Goal: Task Accomplishment & Management: Use online tool/utility

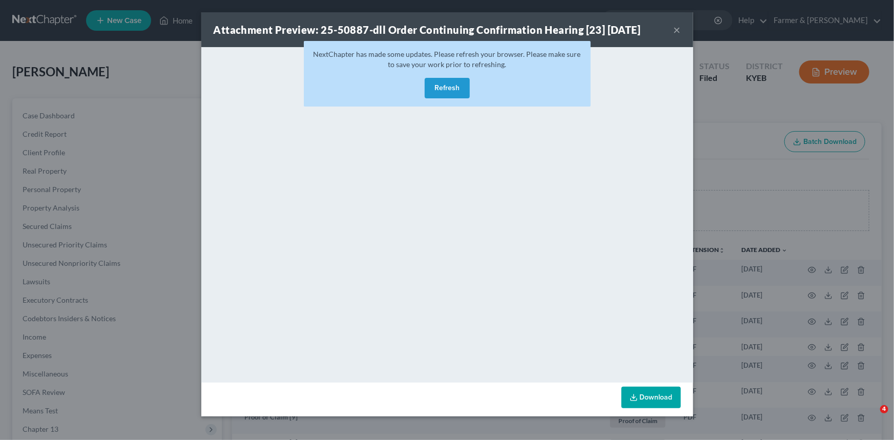
click at [457, 88] on button "Refresh" at bounding box center [447, 88] width 45 height 20
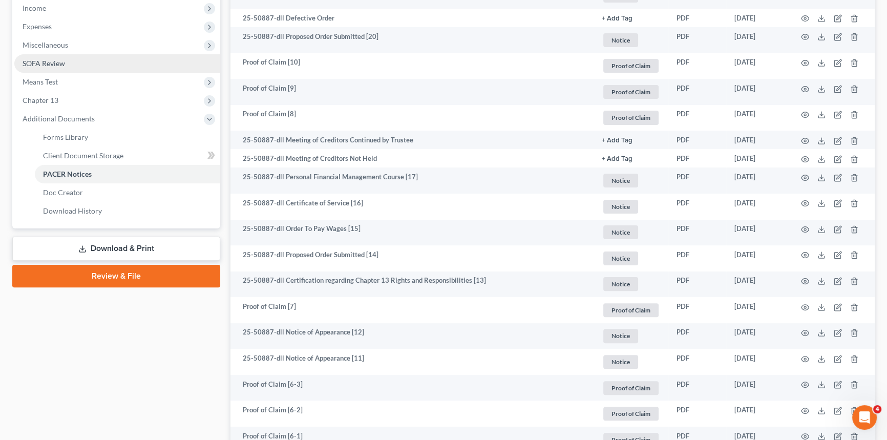
scroll to position [279, 0]
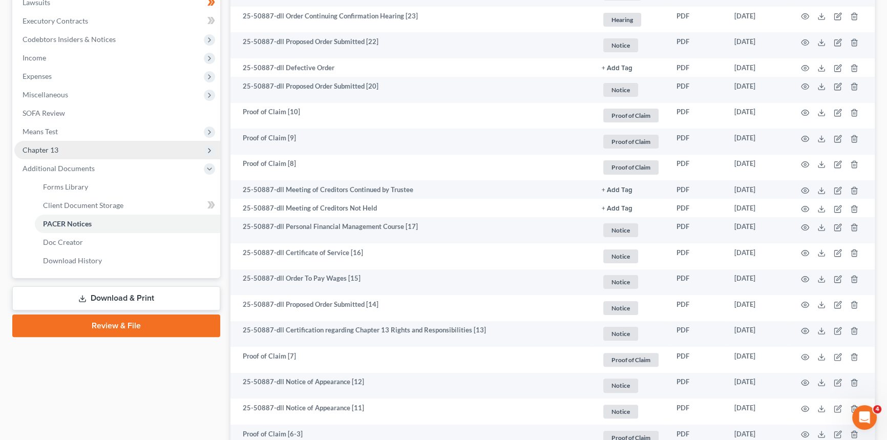
click at [75, 148] on span "Chapter 13" at bounding box center [117, 150] width 206 height 18
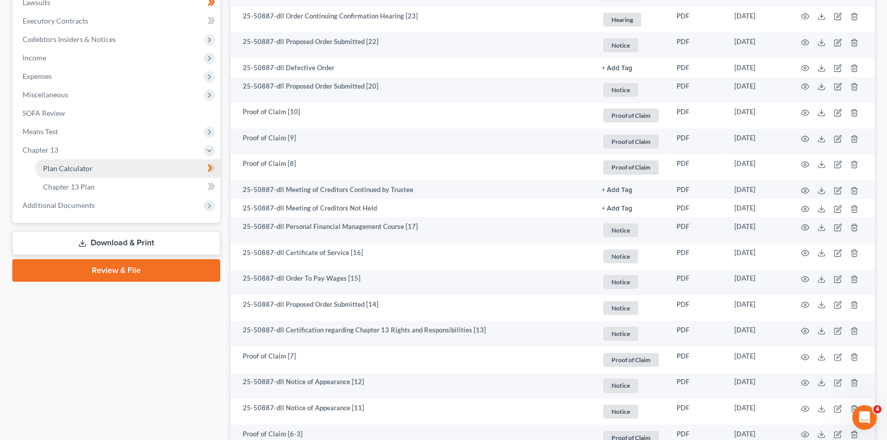
click at [106, 167] on link "Plan Calculator" at bounding box center [127, 168] width 185 height 18
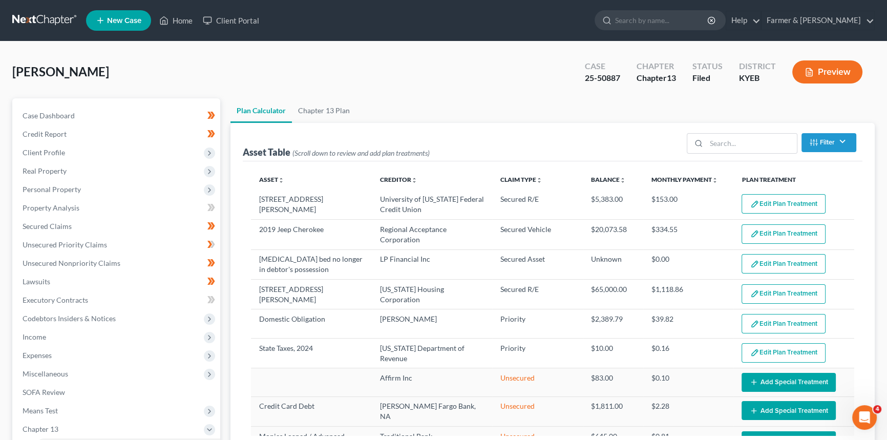
select select "59"
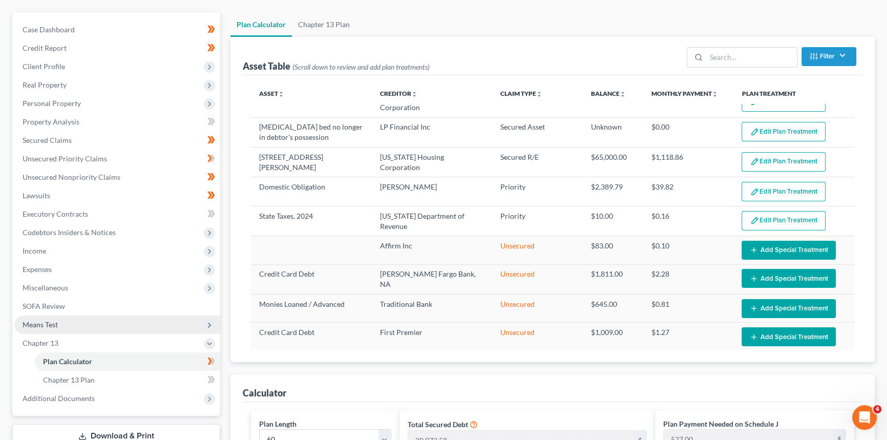
scroll to position [93, 0]
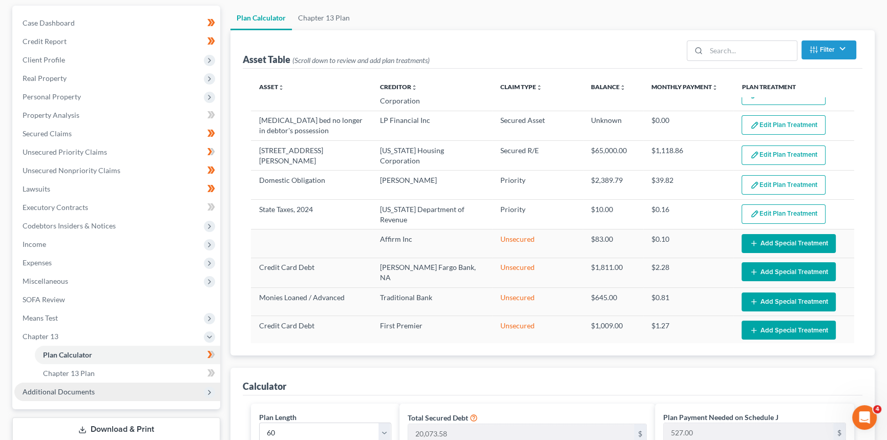
click at [79, 398] on span "Additional Documents" at bounding box center [117, 392] width 206 height 18
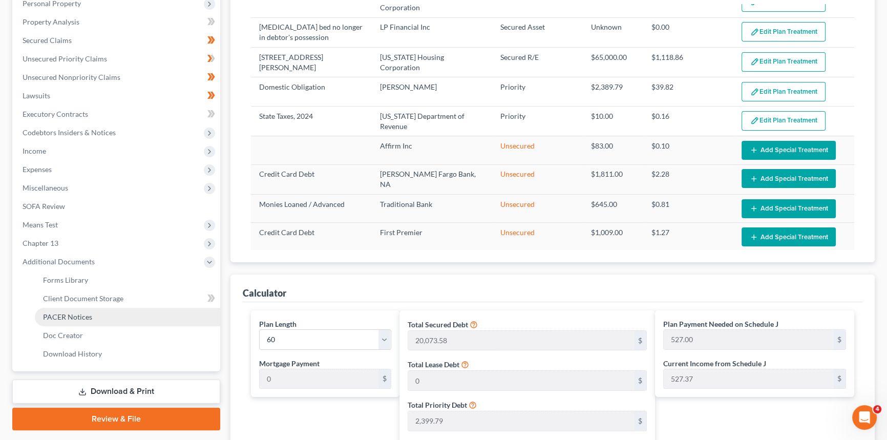
click at [82, 317] on span "PACER Notices" at bounding box center [67, 317] width 49 height 9
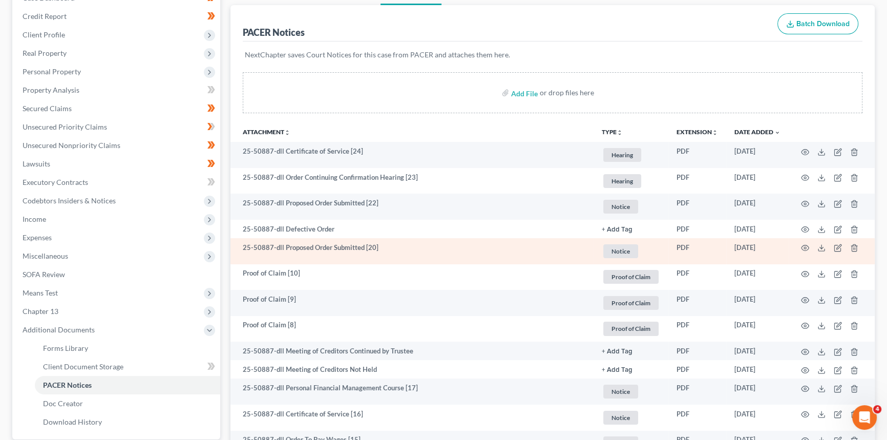
scroll to position [139, 0]
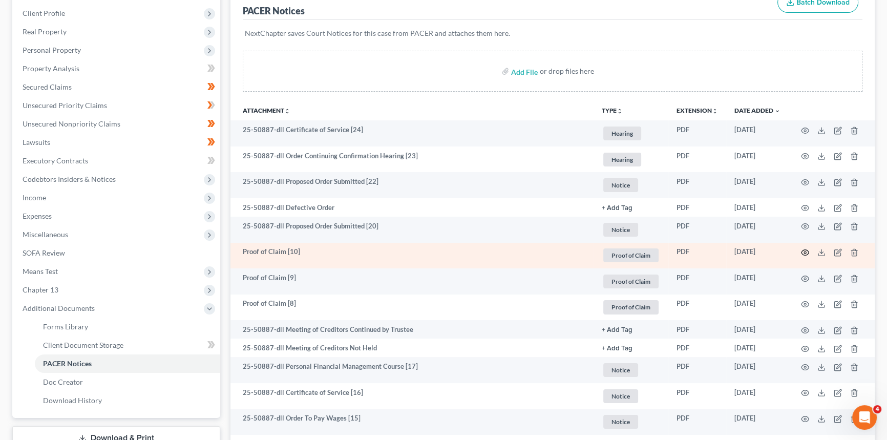
click at [807, 252] on icon "button" at bounding box center [805, 252] width 8 height 8
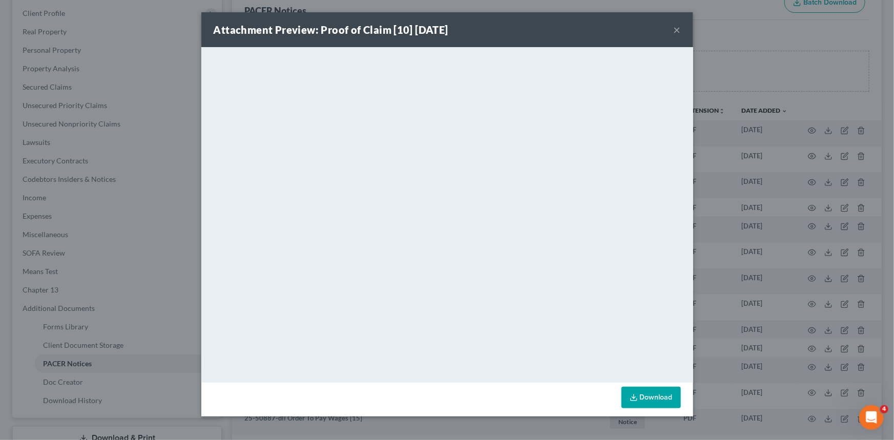
click at [677, 30] on button "×" at bounding box center [677, 30] width 7 height 12
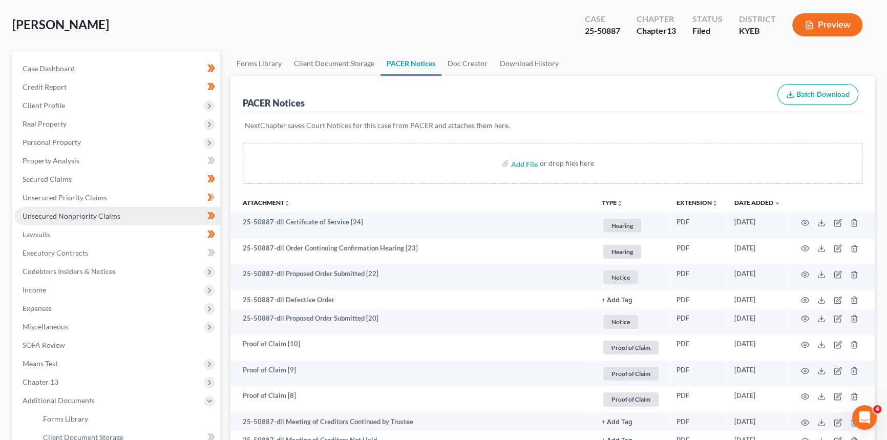
scroll to position [0, 0]
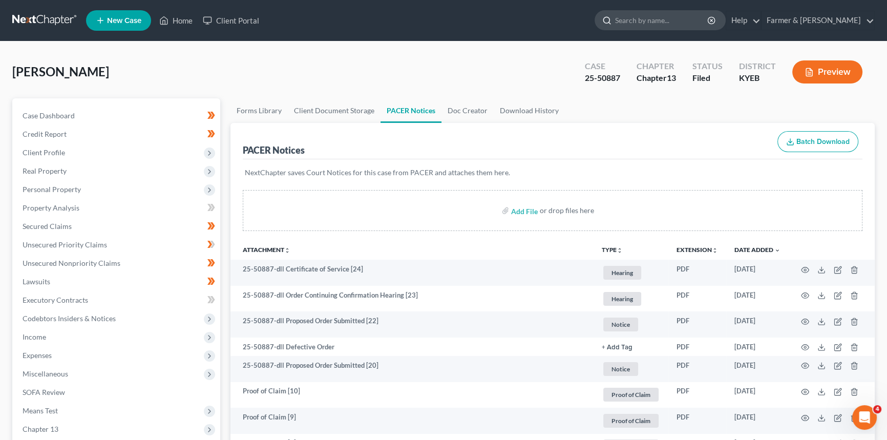
click at [694, 17] on input "search" at bounding box center [662, 20] width 94 height 19
type input "[PERSON_NAME]"
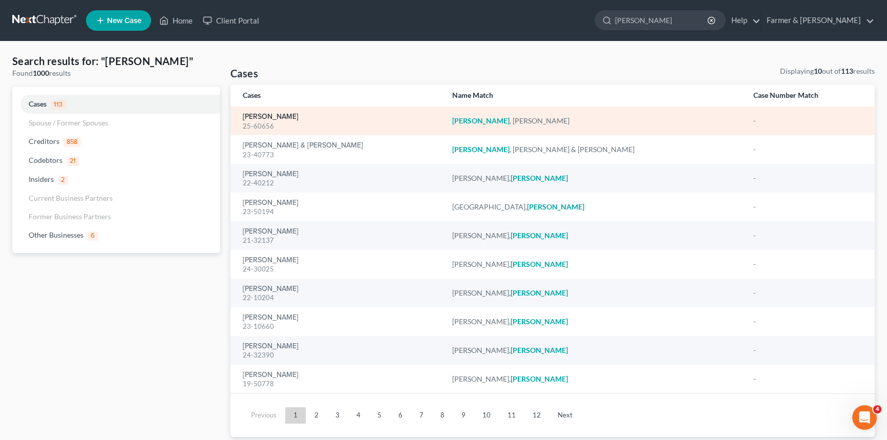
click at [261, 117] on link "[PERSON_NAME]" at bounding box center [271, 116] width 56 height 7
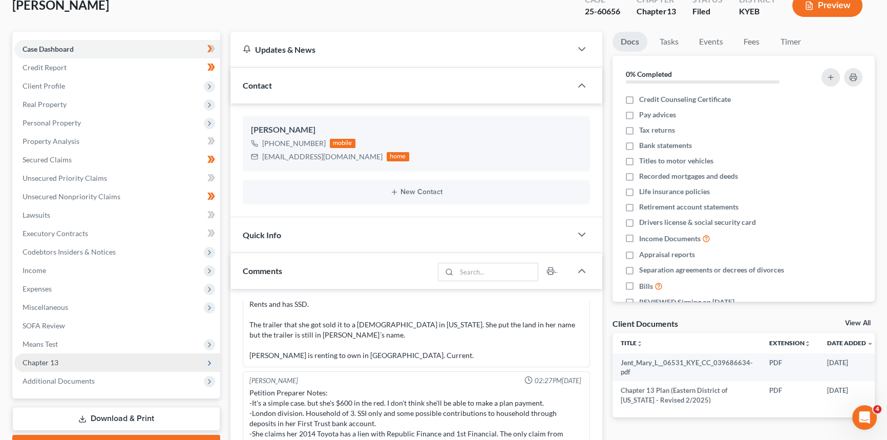
scroll to position [93, 0]
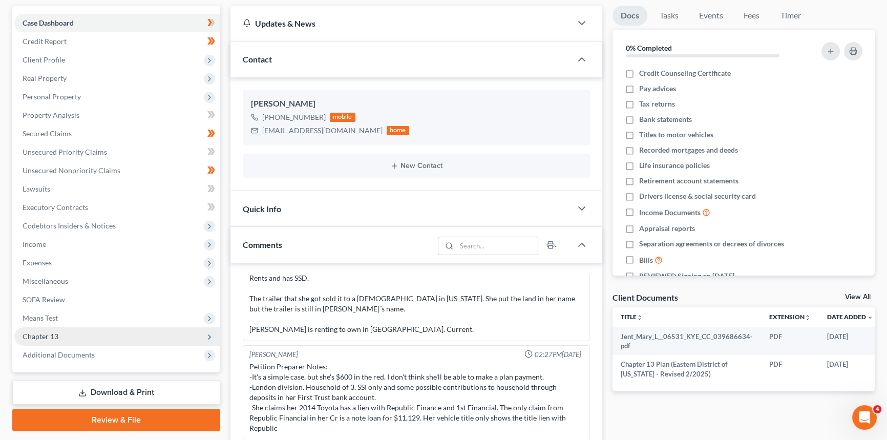
click at [73, 334] on span "Chapter 13" at bounding box center [117, 336] width 206 height 18
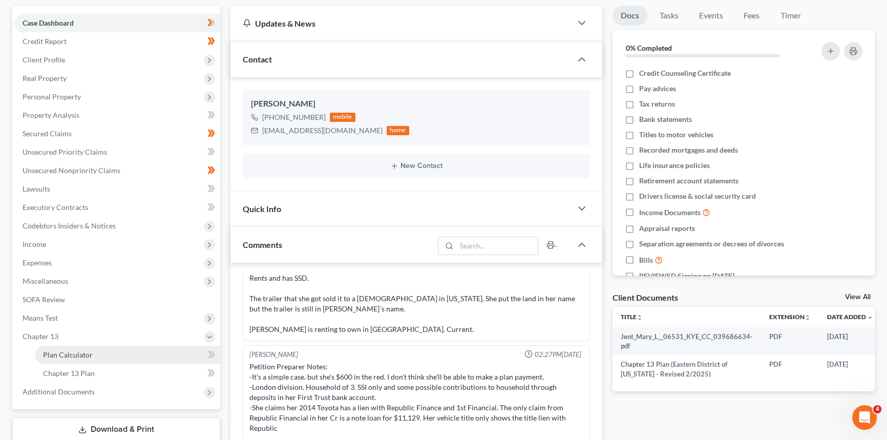
click at [66, 354] on span "Plan Calculator" at bounding box center [68, 354] width 50 height 9
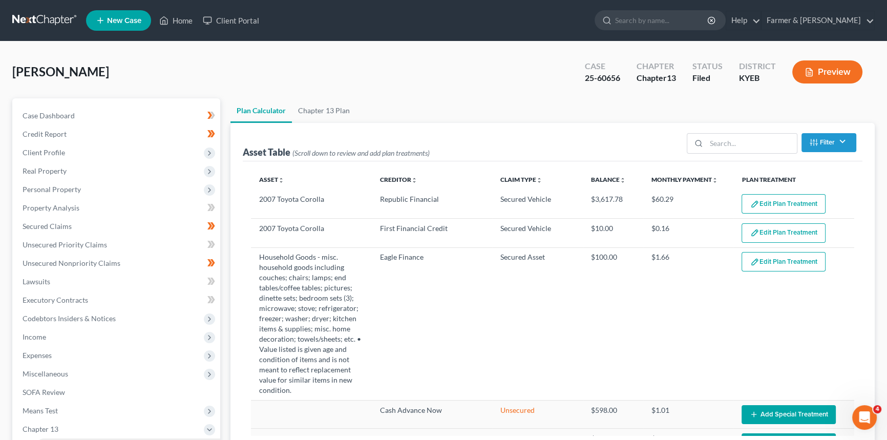
select select "59"
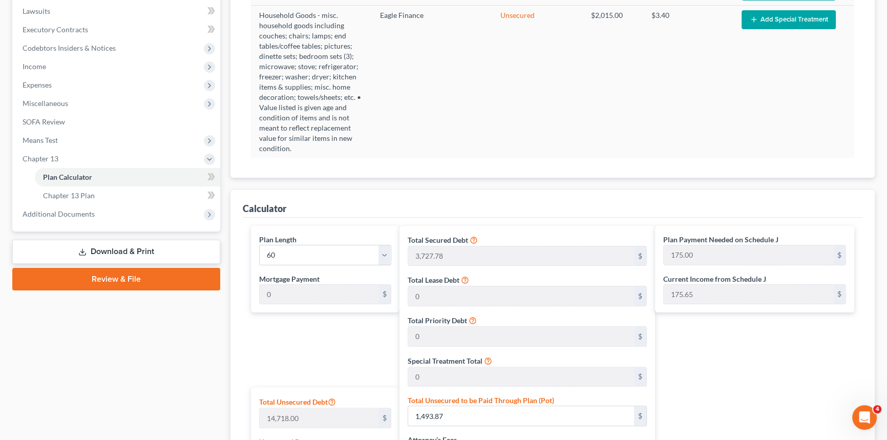
scroll to position [181, 0]
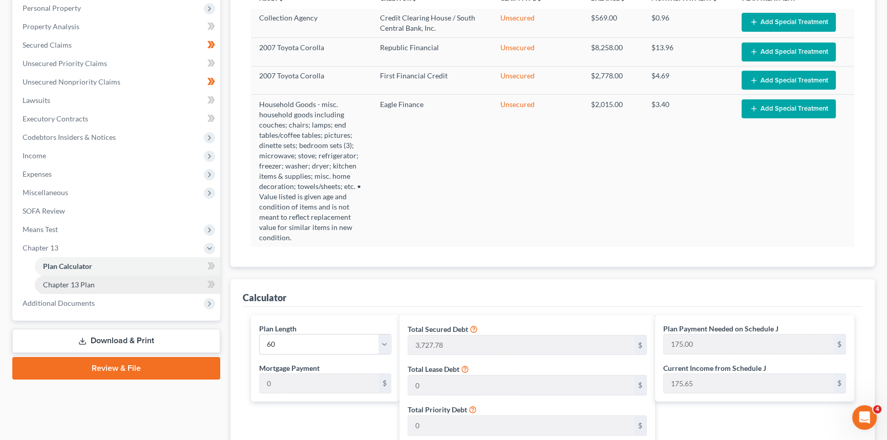
click at [69, 282] on span "Chapter 13 Plan" at bounding box center [69, 284] width 52 height 9
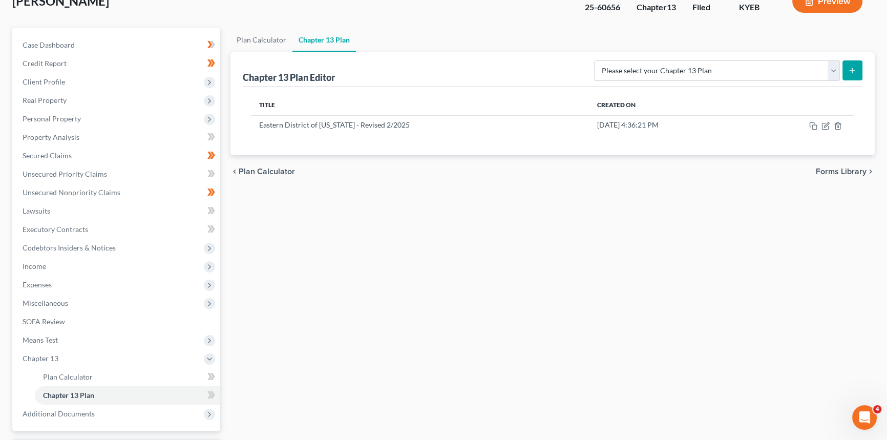
scroll to position [93, 0]
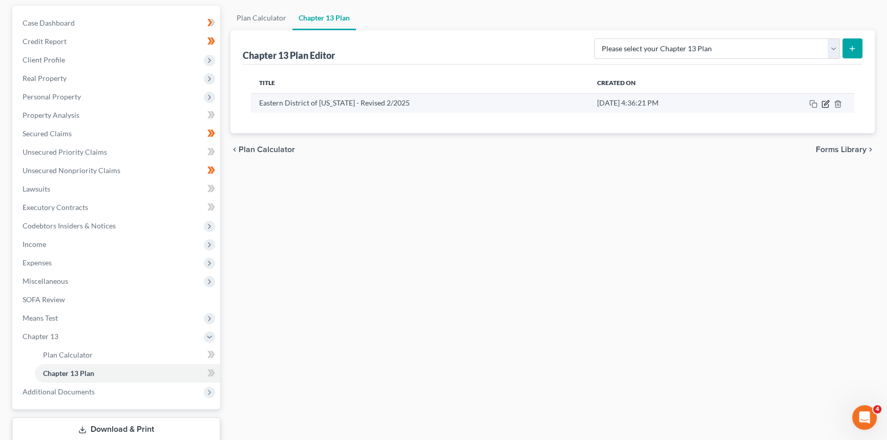
click at [827, 105] on icon "button" at bounding box center [826, 104] width 8 height 8
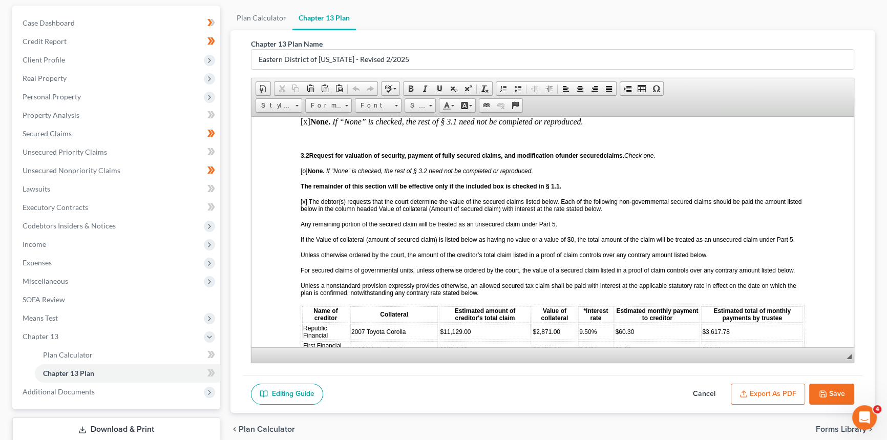
scroll to position [1071, 0]
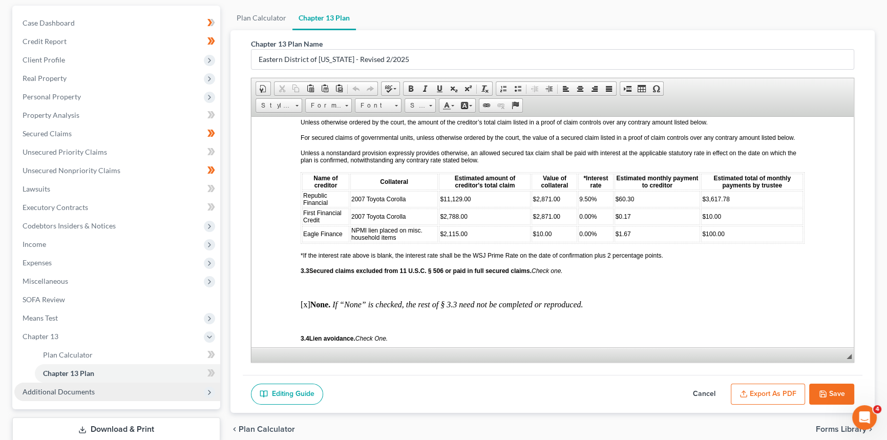
click at [68, 392] on span "Additional Documents" at bounding box center [59, 391] width 72 height 9
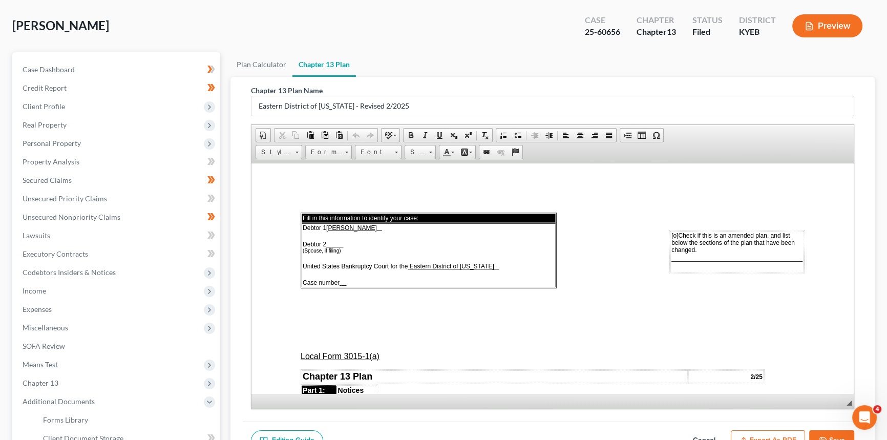
scroll to position [0, 0]
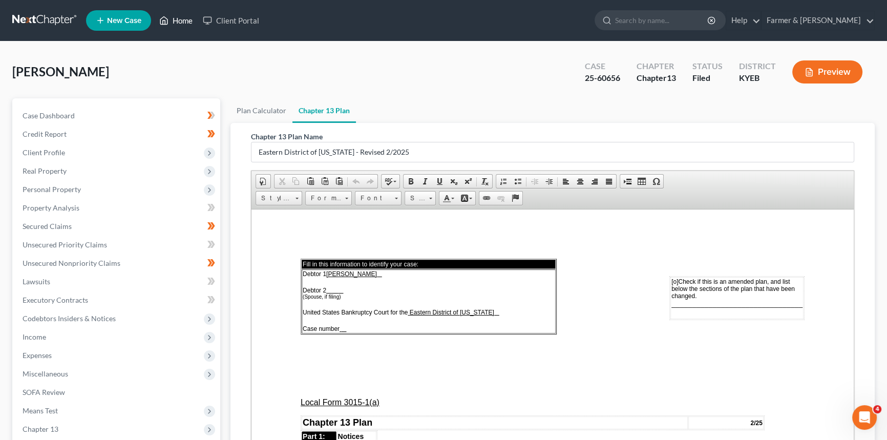
click at [179, 19] on link "Home" at bounding box center [176, 20] width 44 height 18
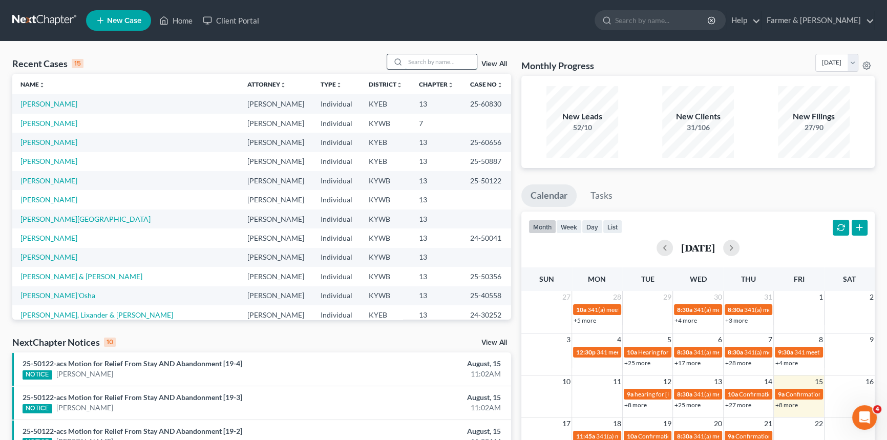
click at [431, 62] on input "search" at bounding box center [441, 61] width 72 height 15
click at [415, 59] on input "search" at bounding box center [441, 61] width 72 height 15
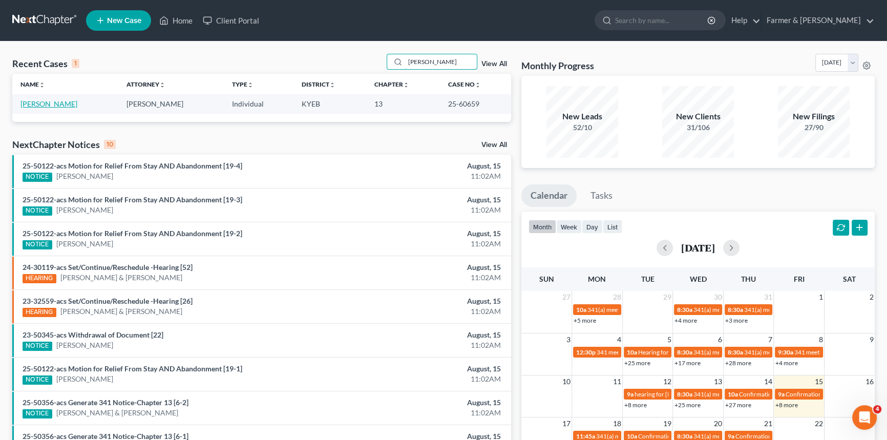
type input "[PERSON_NAME]"
click at [47, 106] on link "[PERSON_NAME]" at bounding box center [48, 103] width 57 height 9
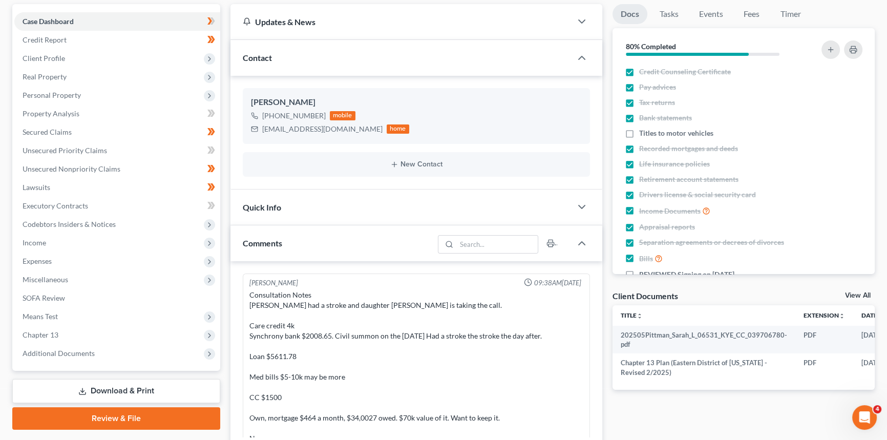
scroll to position [93, 0]
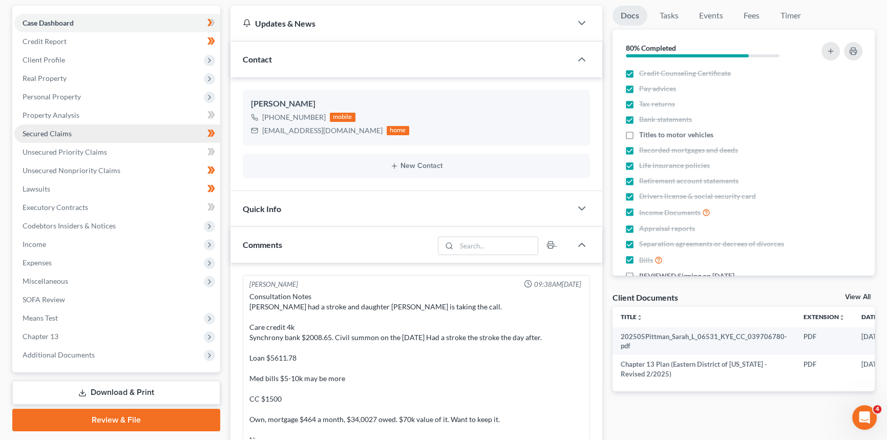
click at [60, 133] on span "Secured Claims" at bounding box center [47, 133] width 49 height 9
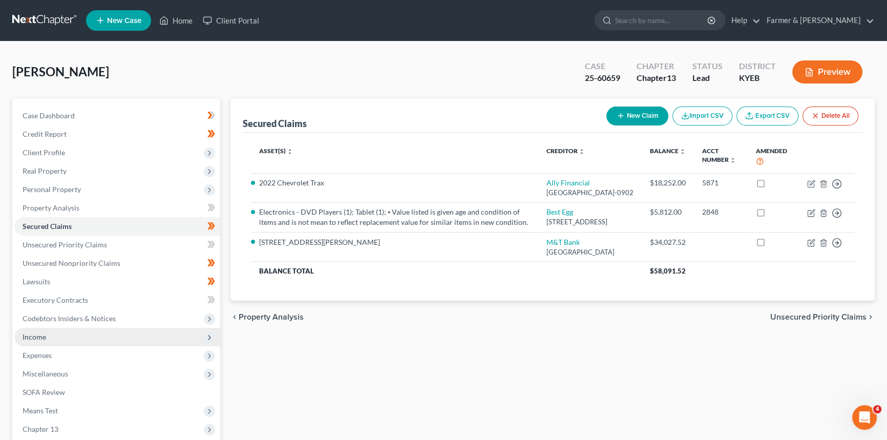
click at [56, 338] on span "Income" at bounding box center [117, 337] width 206 height 18
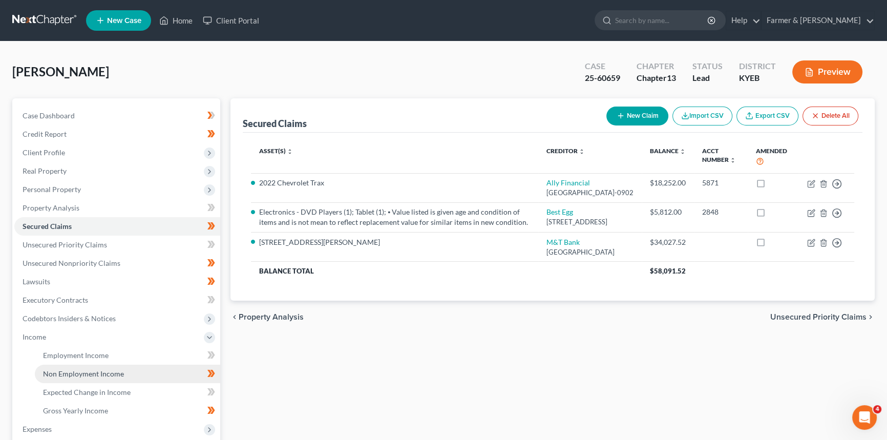
click at [65, 378] on link "Non Employment Income" at bounding box center [127, 374] width 185 height 18
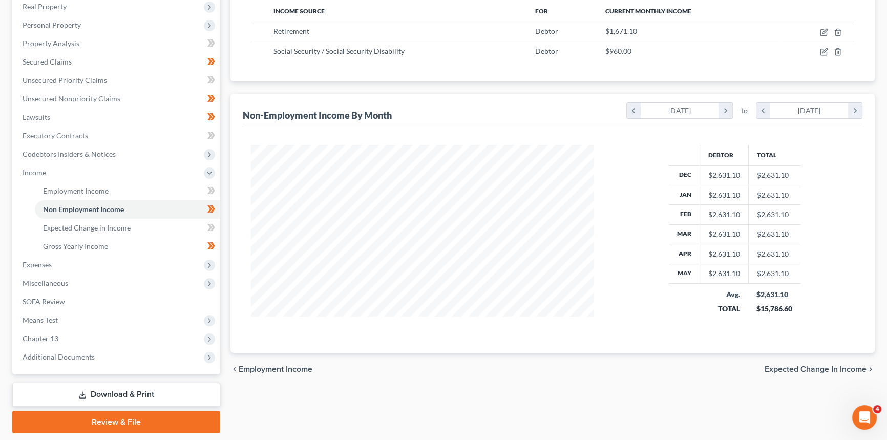
scroll to position [186, 0]
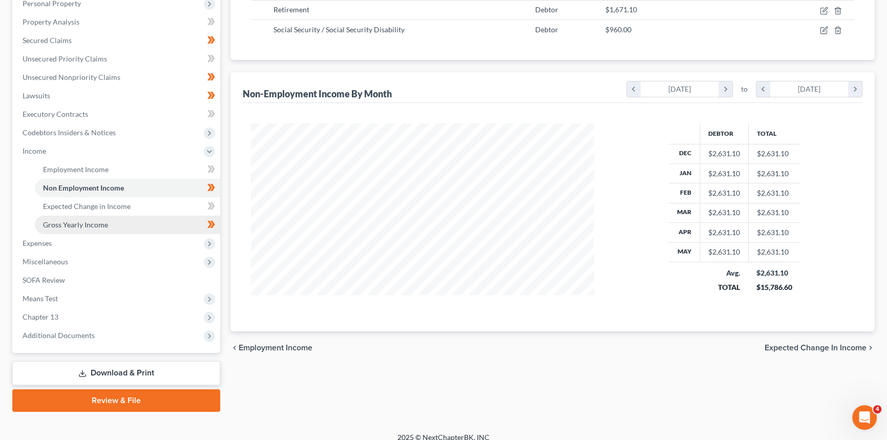
click at [82, 224] on span "Gross Yearly Income" at bounding box center [75, 224] width 65 height 9
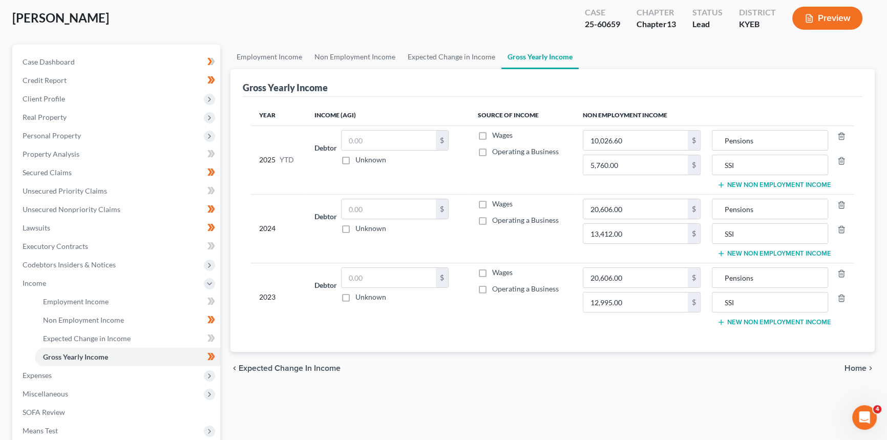
scroll to position [139, 0]
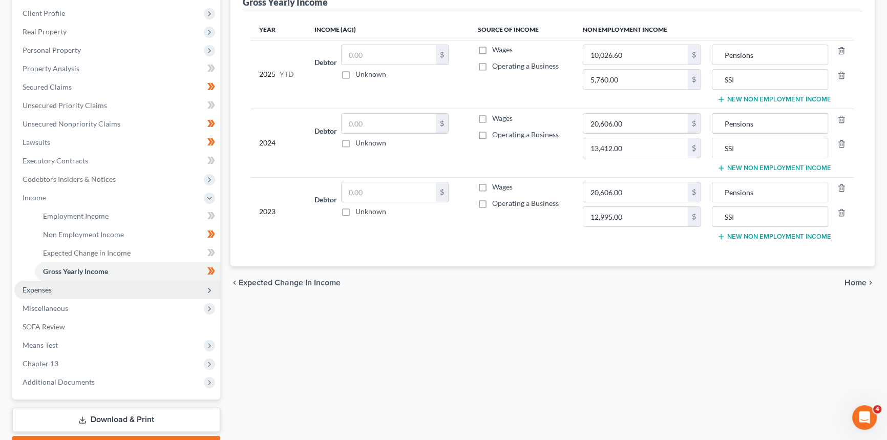
click at [50, 287] on span "Expenses" at bounding box center [37, 289] width 29 height 9
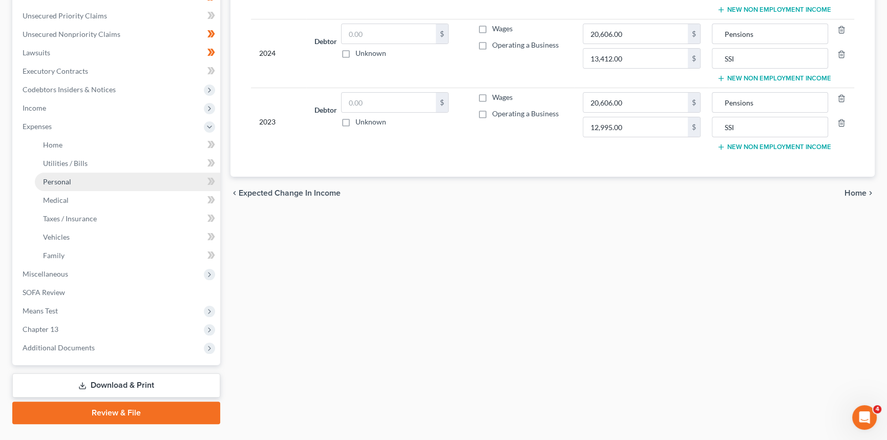
scroll to position [233, 0]
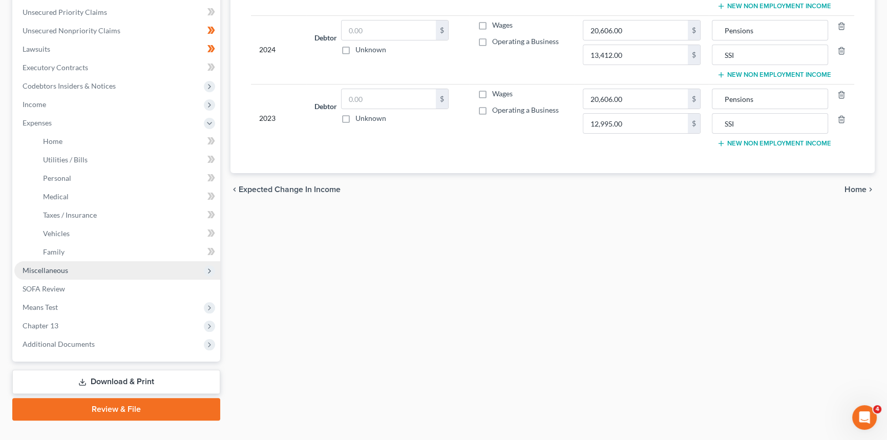
click at [75, 271] on span "Miscellaneous" at bounding box center [117, 270] width 206 height 18
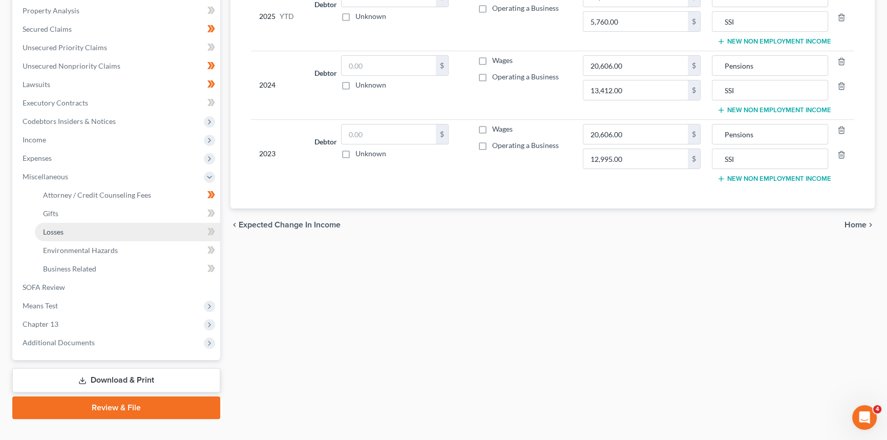
scroll to position [214, 0]
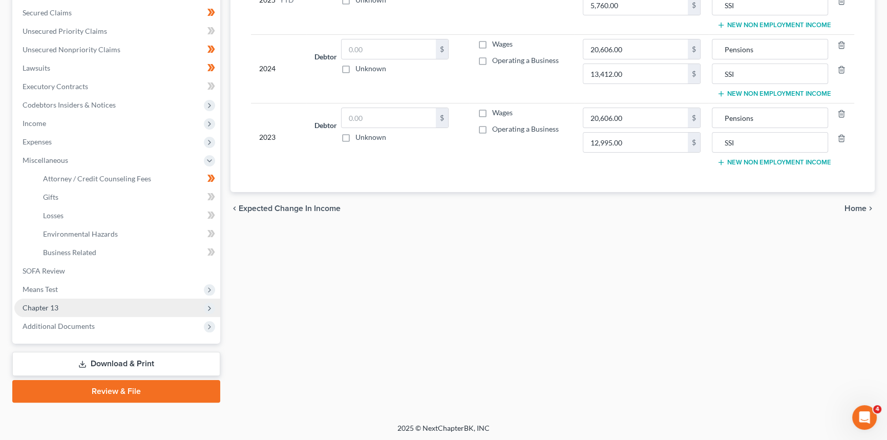
click at [67, 307] on span "Chapter 13" at bounding box center [117, 308] width 206 height 18
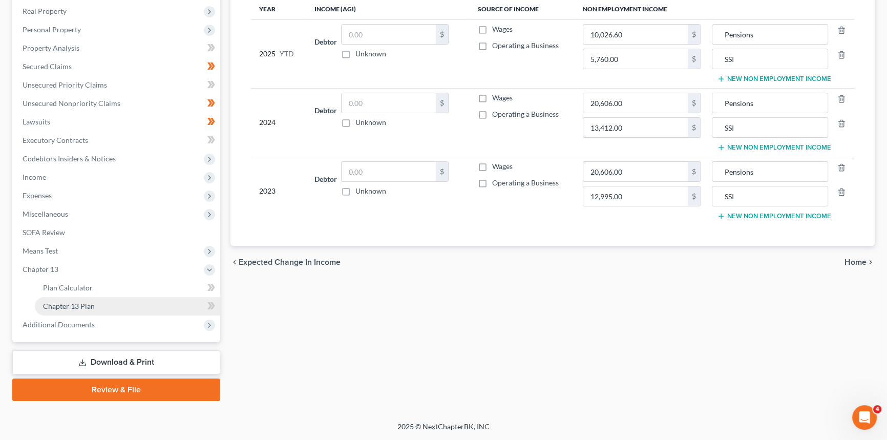
scroll to position [159, 0]
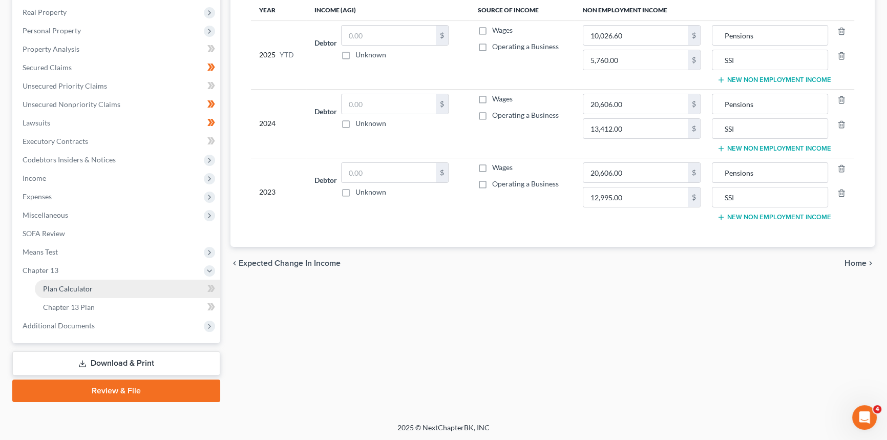
click at [80, 287] on span "Plan Calculator" at bounding box center [68, 288] width 50 height 9
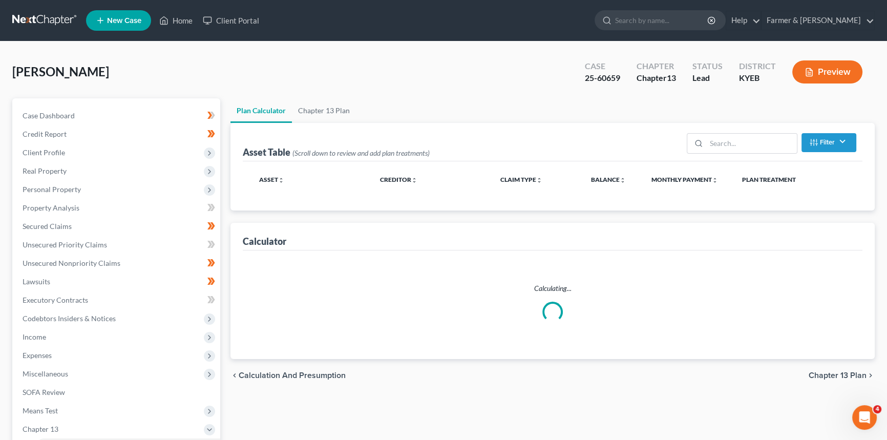
select select "59"
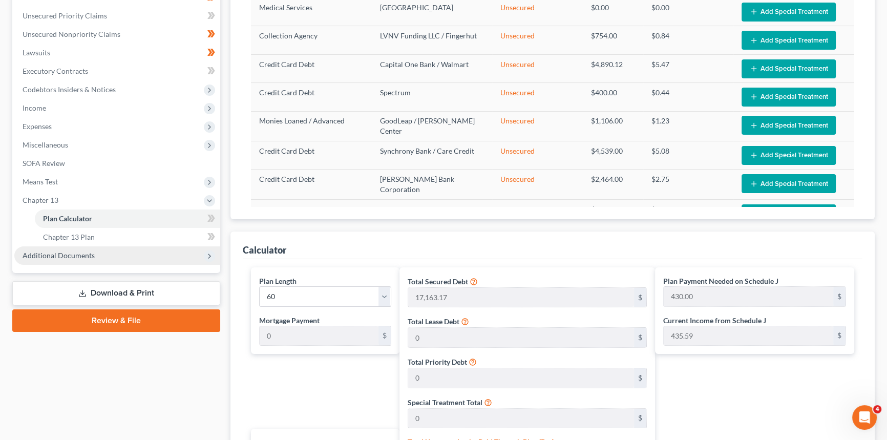
scroll to position [233, 0]
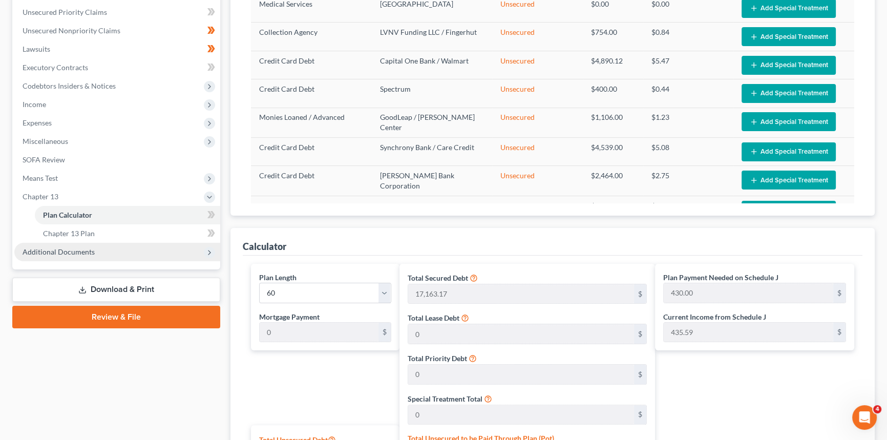
click at [77, 253] on span "Additional Documents" at bounding box center [59, 251] width 72 height 9
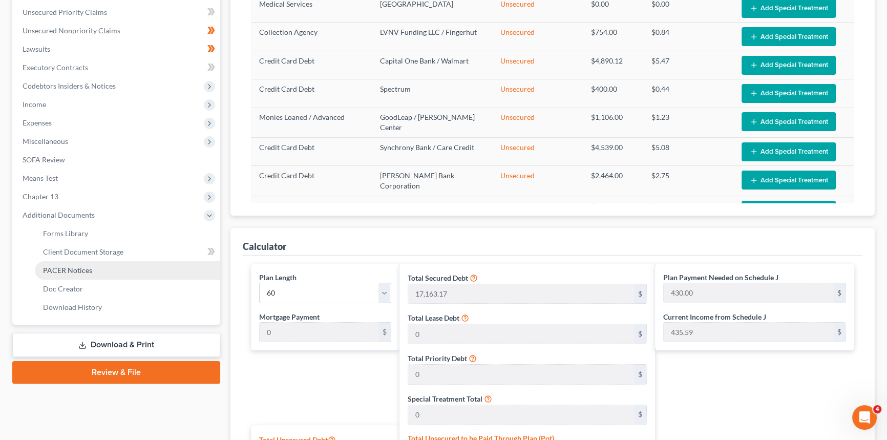
click at [78, 271] on span "PACER Notices" at bounding box center [67, 270] width 49 height 9
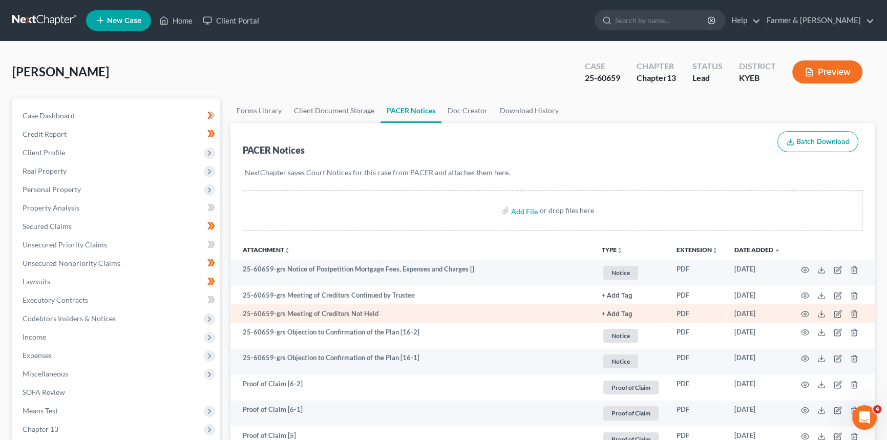
scroll to position [46, 0]
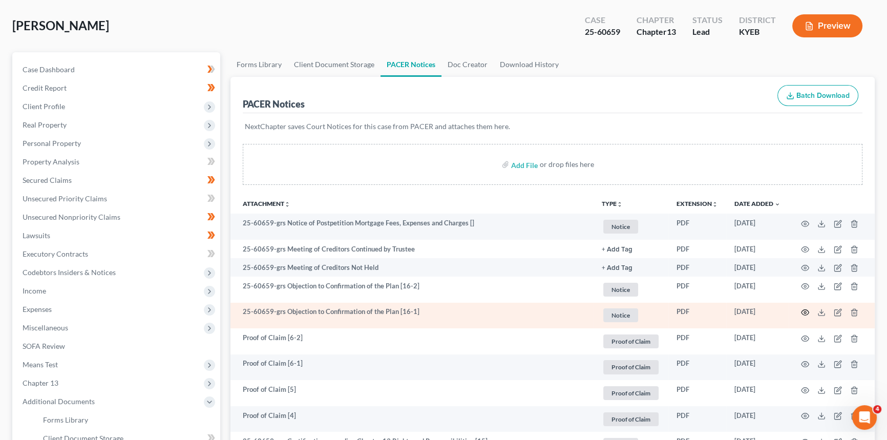
click at [804, 311] on icon "button" at bounding box center [805, 312] width 8 height 8
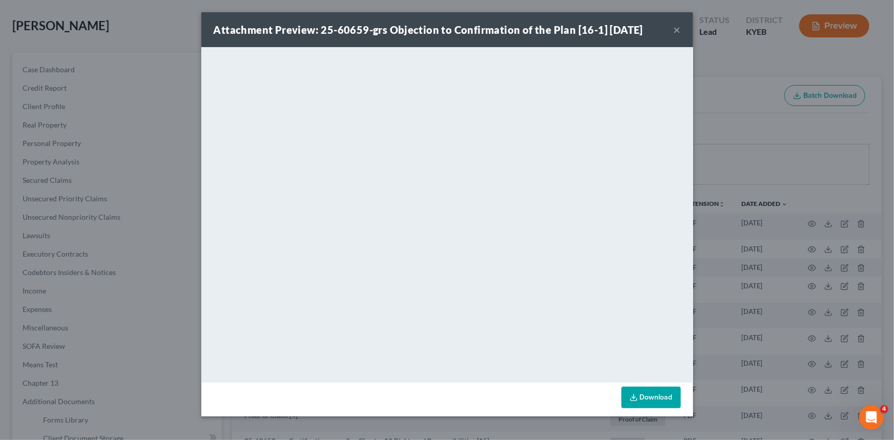
drag, startPoint x: 676, startPoint y: 30, endPoint x: 653, endPoint y: 34, distance: 23.5
click at [676, 30] on button "×" at bounding box center [677, 30] width 7 height 12
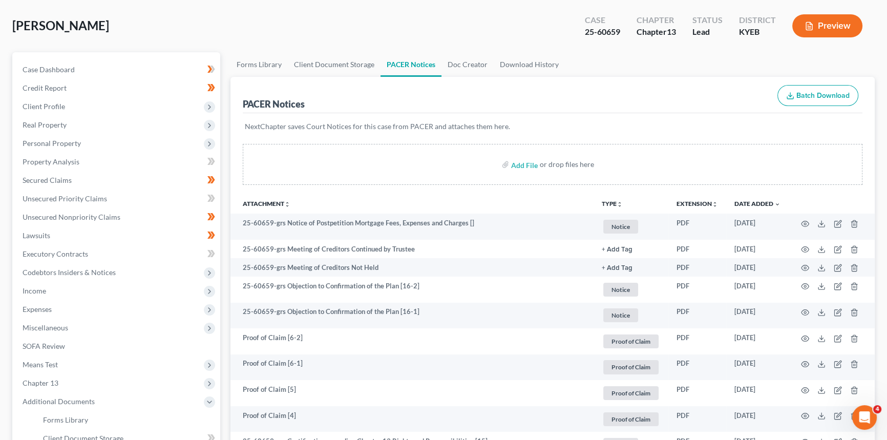
scroll to position [0, 0]
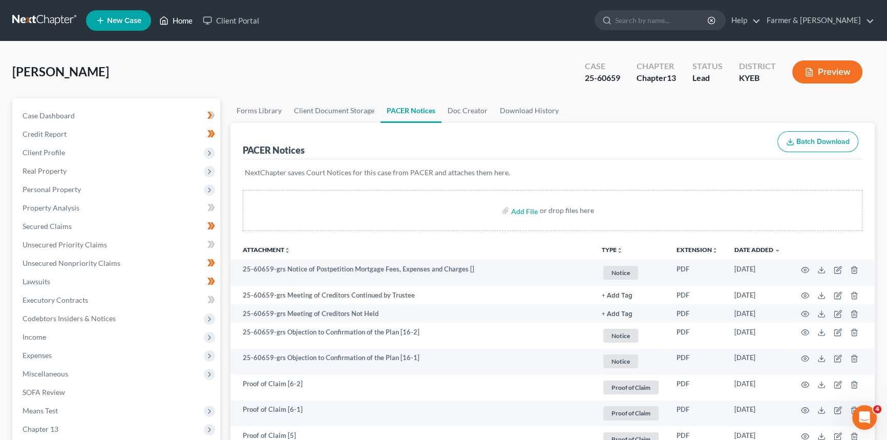
click at [179, 19] on link "Home" at bounding box center [176, 20] width 44 height 18
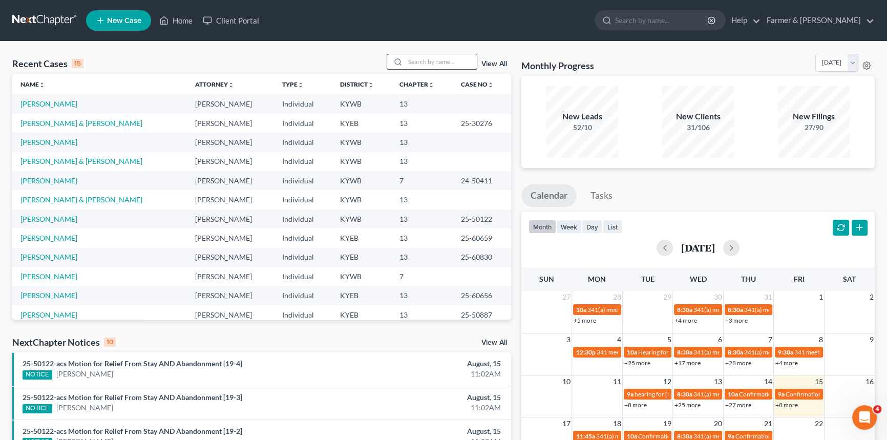
click at [429, 60] on input "search" at bounding box center [441, 61] width 72 height 15
type input "N"
click at [184, 22] on link "Home" at bounding box center [176, 20] width 44 height 18
click at [460, 66] on input "search" at bounding box center [441, 61] width 72 height 15
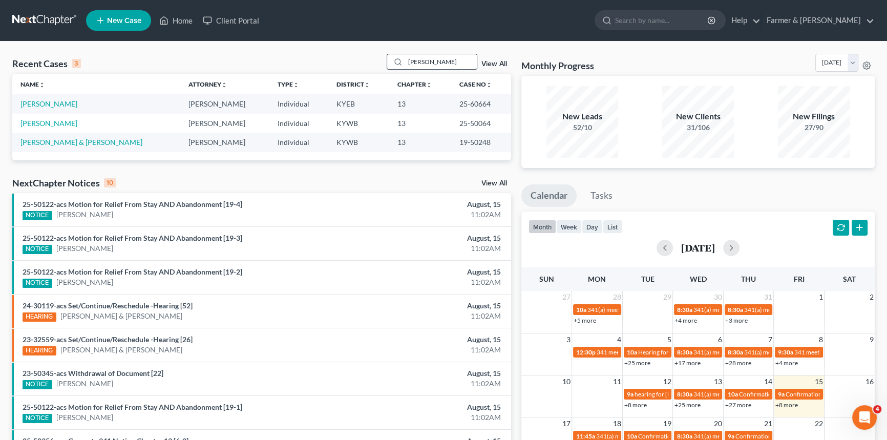
type input "[PERSON_NAME]"
click at [46, 102] on link "[PERSON_NAME]" at bounding box center [48, 103] width 57 height 9
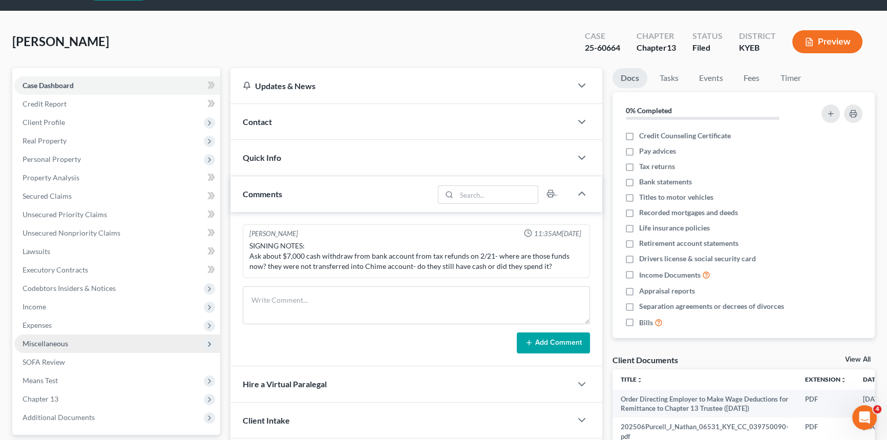
scroll to position [46, 0]
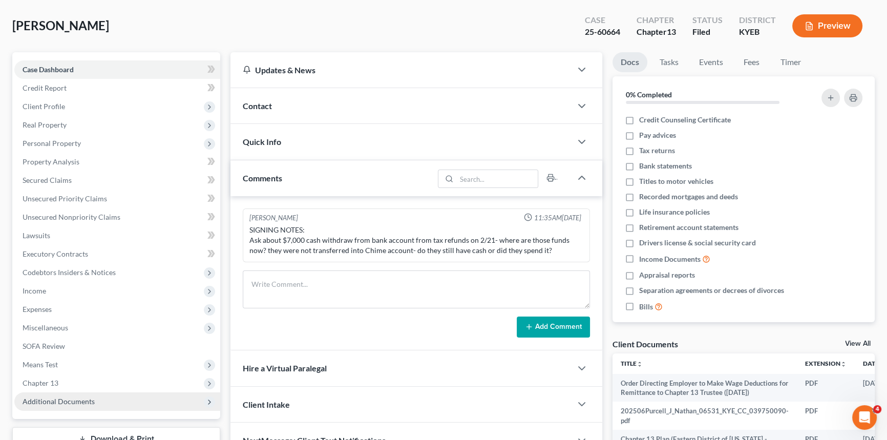
click at [74, 399] on span "Additional Documents" at bounding box center [59, 401] width 72 height 9
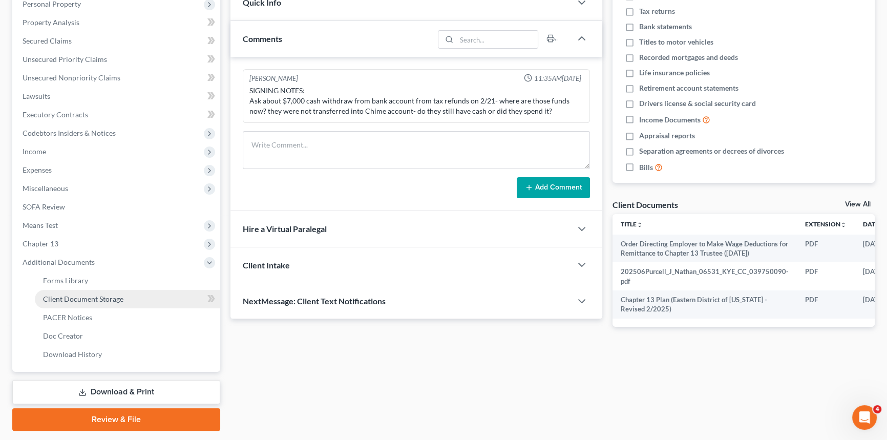
scroll to position [186, 0]
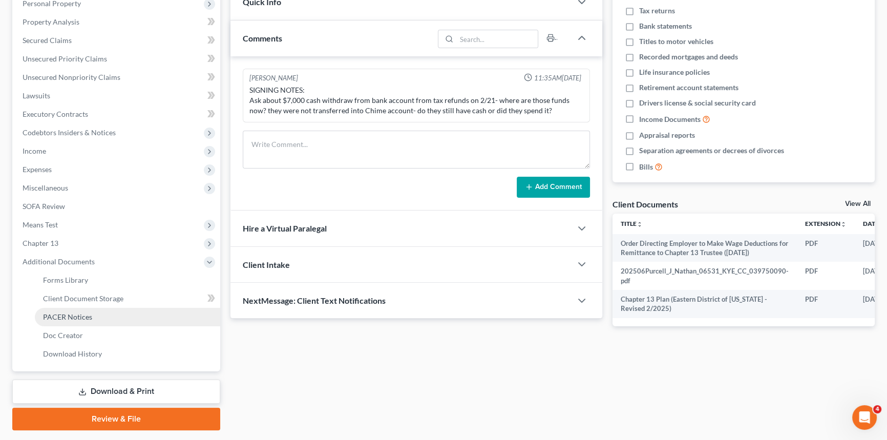
click at [77, 316] on span "PACER Notices" at bounding box center [67, 317] width 49 height 9
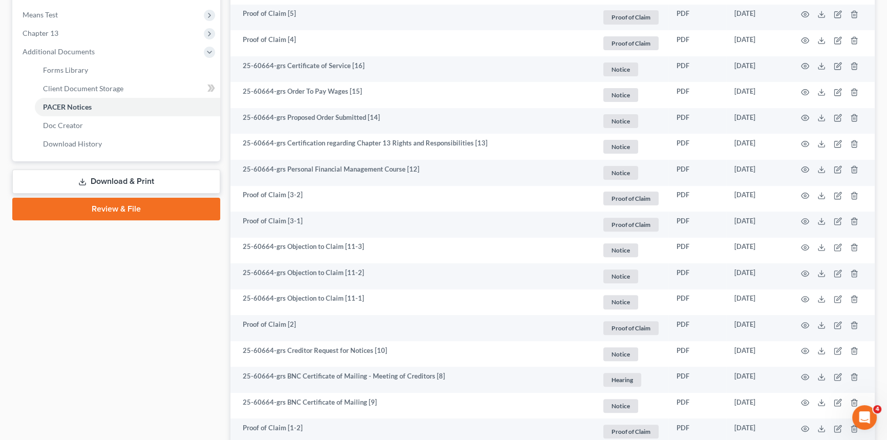
scroll to position [260, 0]
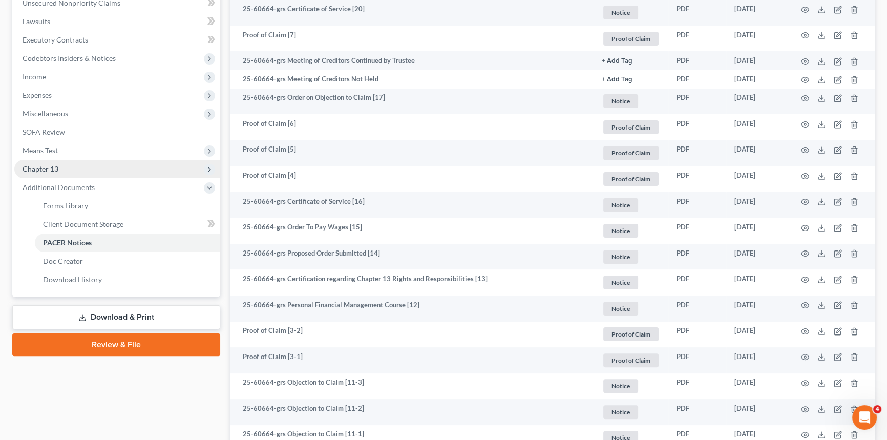
click at [58, 166] on span "Chapter 13" at bounding box center [117, 169] width 206 height 18
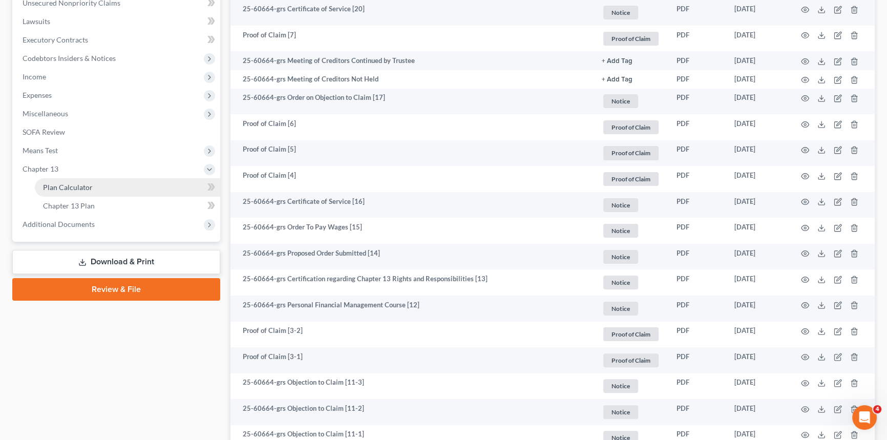
click at [77, 187] on span "Plan Calculator" at bounding box center [68, 187] width 50 height 9
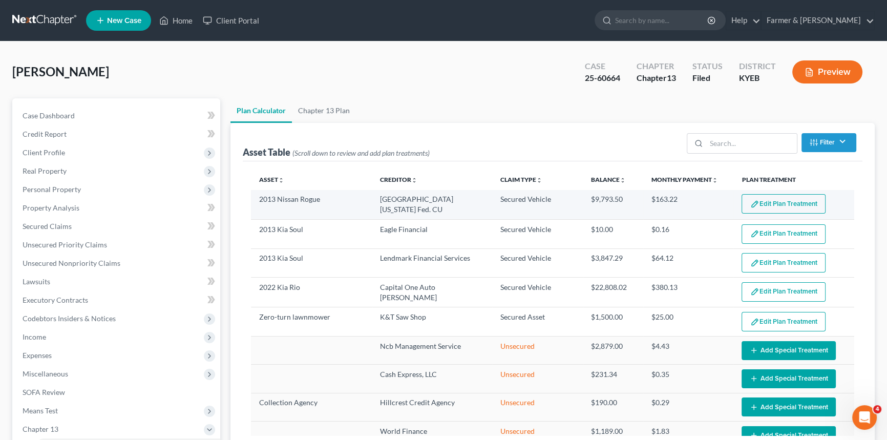
select select "59"
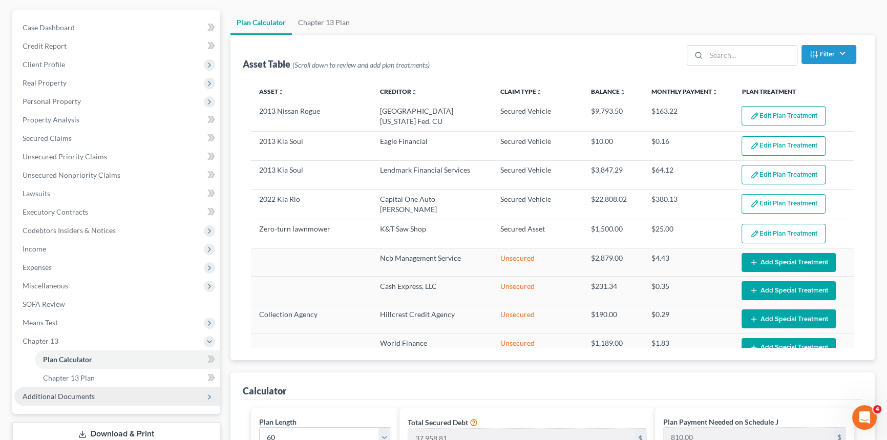
click at [57, 401] on span "Additional Documents" at bounding box center [117, 396] width 206 height 18
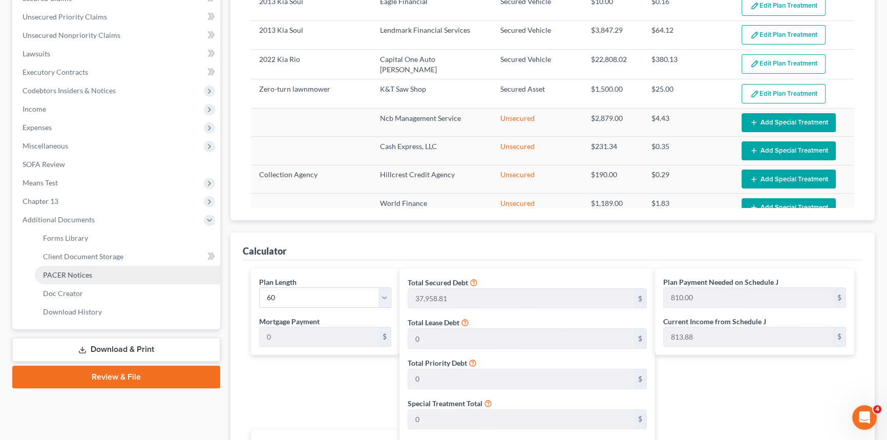
click at [72, 273] on span "PACER Notices" at bounding box center [67, 275] width 49 height 9
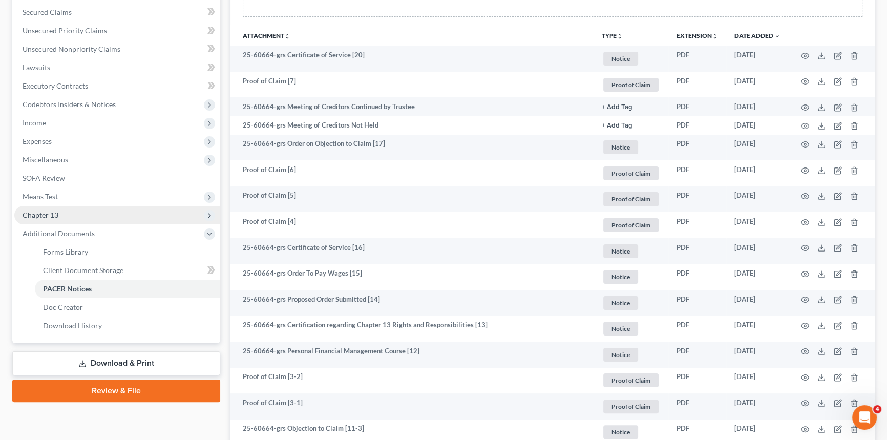
scroll to position [214, 0]
click at [55, 215] on span "Chapter 13" at bounding box center [41, 215] width 36 height 9
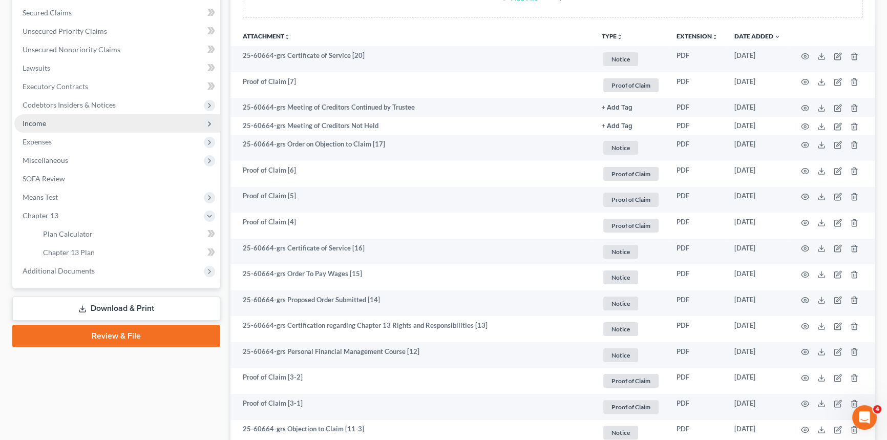
click at [63, 125] on span "Income" at bounding box center [117, 123] width 206 height 18
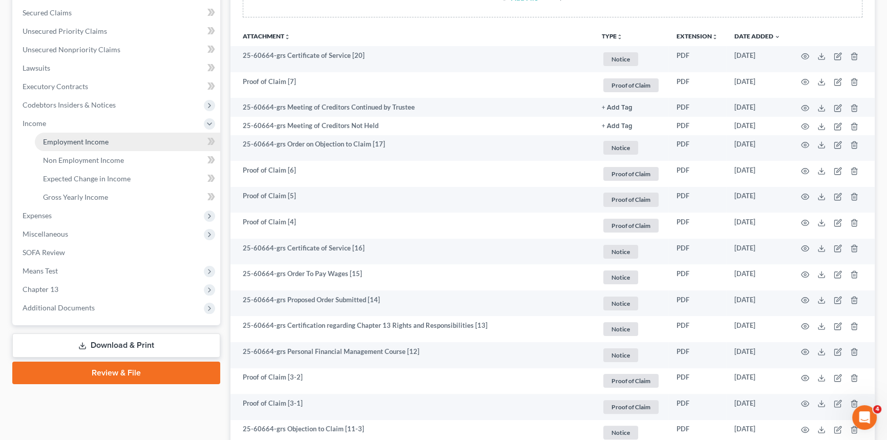
click at [67, 138] on span "Employment Income" at bounding box center [76, 141] width 66 height 9
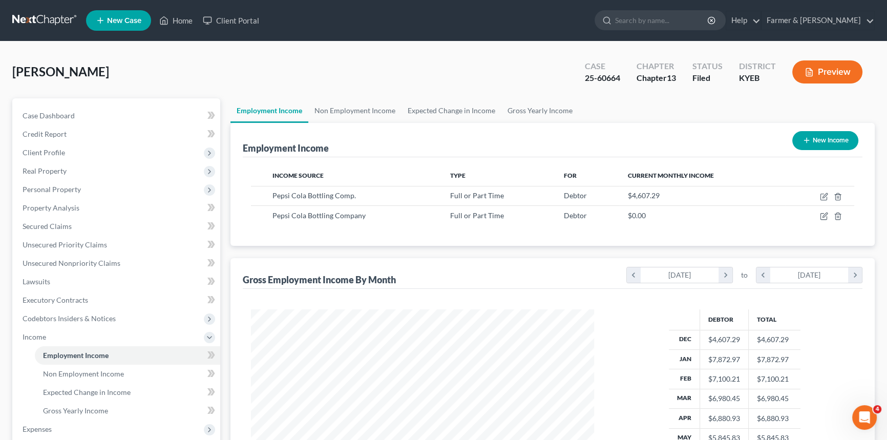
scroll to position [183, 364]
click at [354, 106] on link "Non Employment Income" at bounding box center [354, 110] width 93 height 25
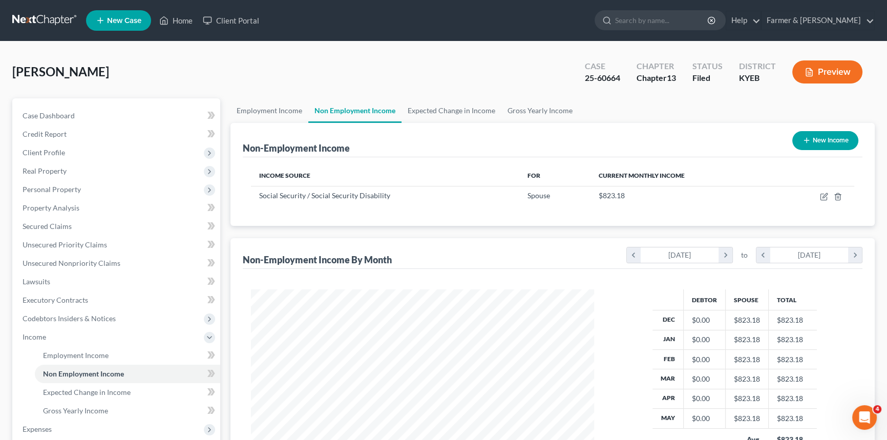
scroll to position [183, 364]
click at [453, 108] on link "Expected Change in Income" at bounding box center [452, 110] width 100 height 25
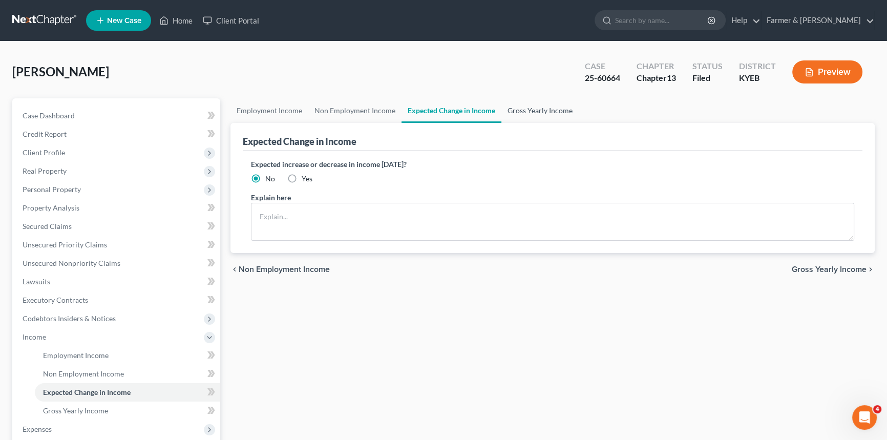
click at [533, 109] on link "Gross Yearly Income" at bounding box center [540, 110] width 77 height 25
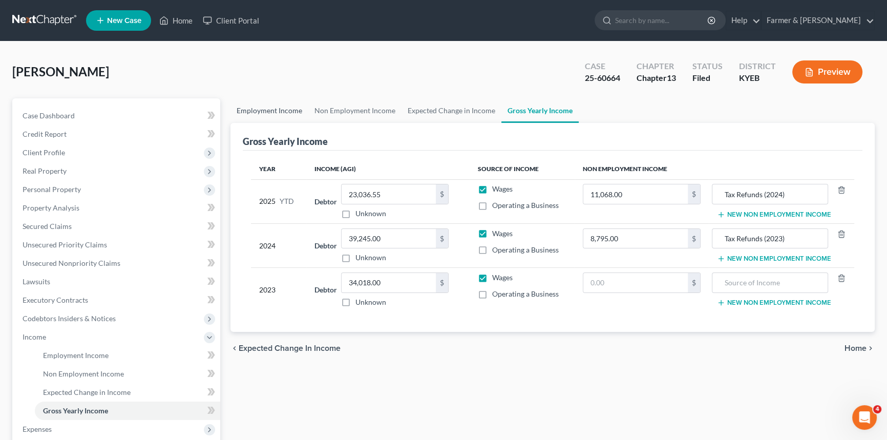
click at [280, 114] on link "Employment Income" at bounding box center [270, 110] width 78 height 25
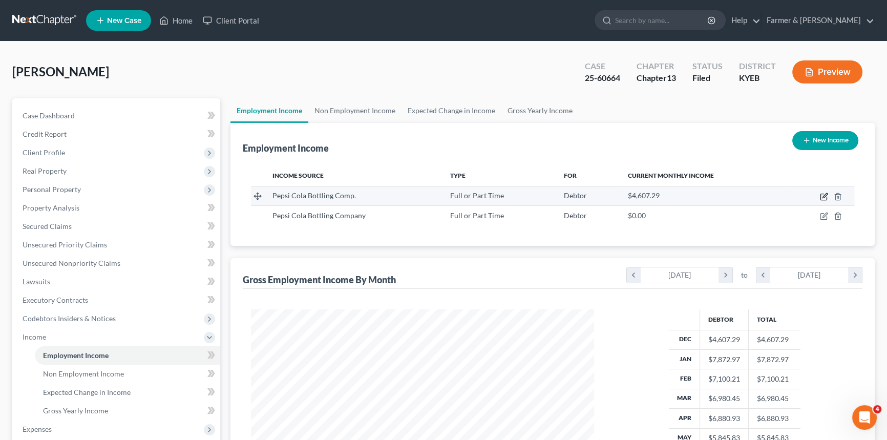
click at [823, 196] on icon "button" at bounding box center [825, 195] width 5 height 5
select select "0"
select select "18"
select select "3"
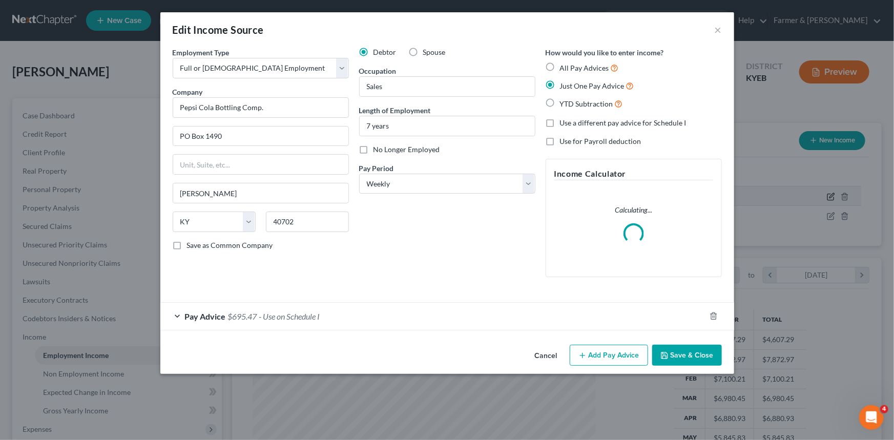
scroll to position [183, 367]
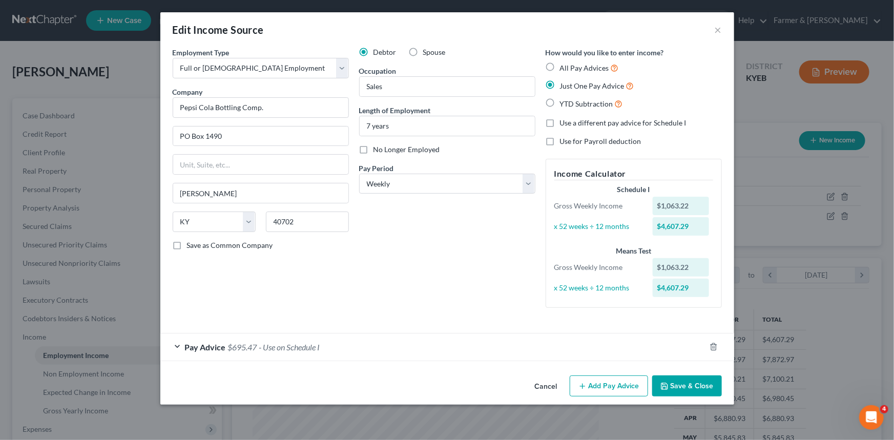
click at [179, 347] on div "Pay Advice $695.47 - Use on Schedule I" at bounding box center [432, 347] width 545 height 27
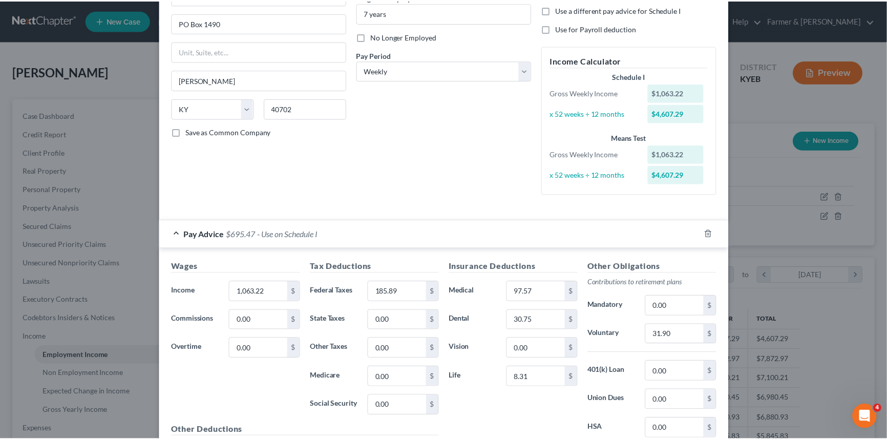
scroll to position [0, 0]
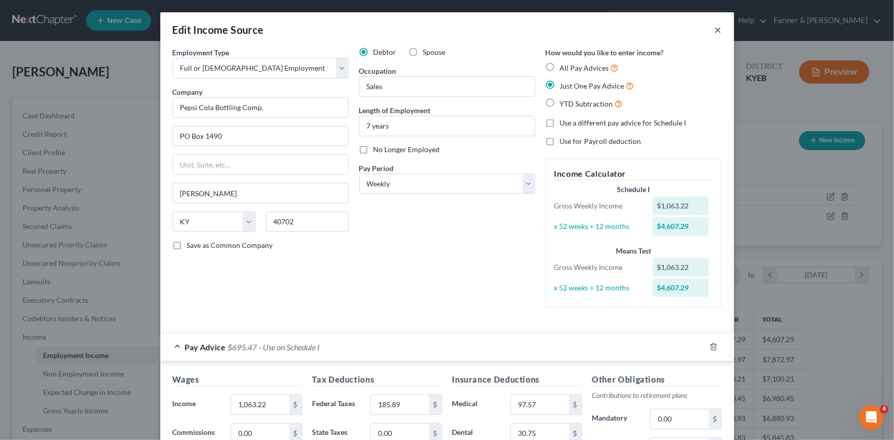
drag, startPoint x: 713, startPoint y: 29, endPoint x: 528, endPoint y: 53, distance: 186.5
click at [715, 29] on button "×" at bounding box center [718, 30] width 7 height 12
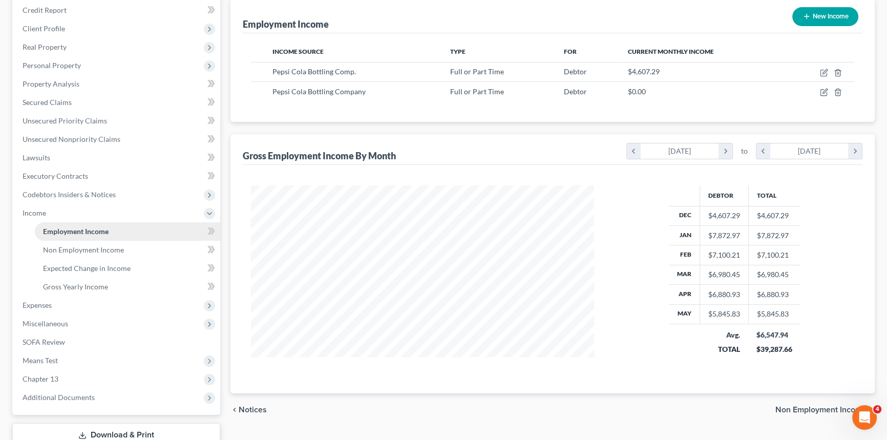
scroll to position [46, 0]
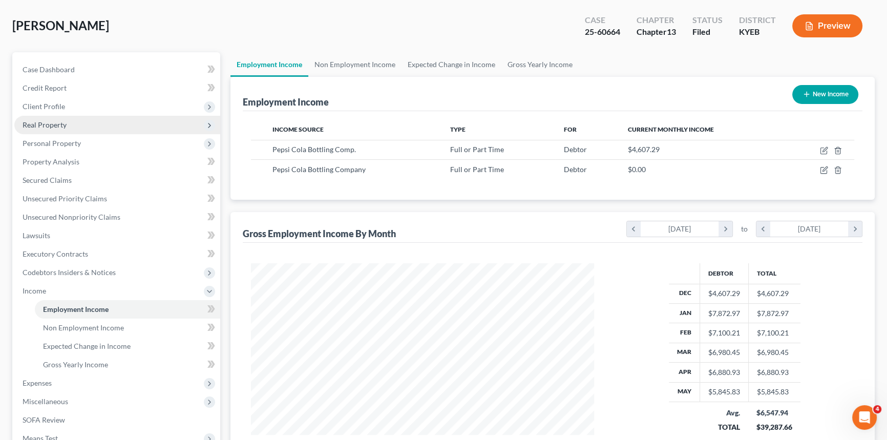
click at [59, 121] on span "Real Property" at bounding box center [45, 124] width 44 height 9
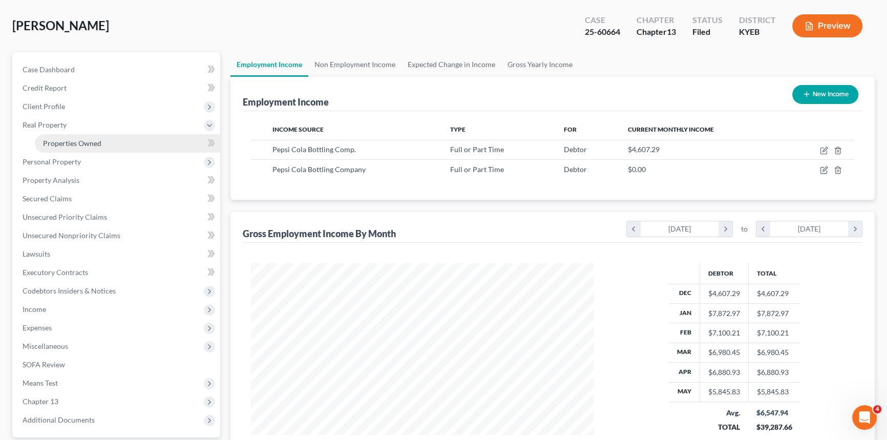
click at [87, 137] on link "Properties Owned" at bounding box center [127, 143] width 185 height 18
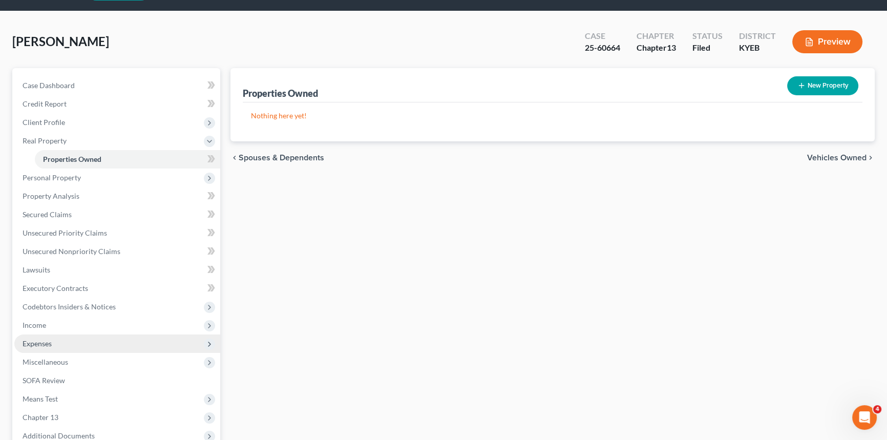
scroll to position [46, 0]
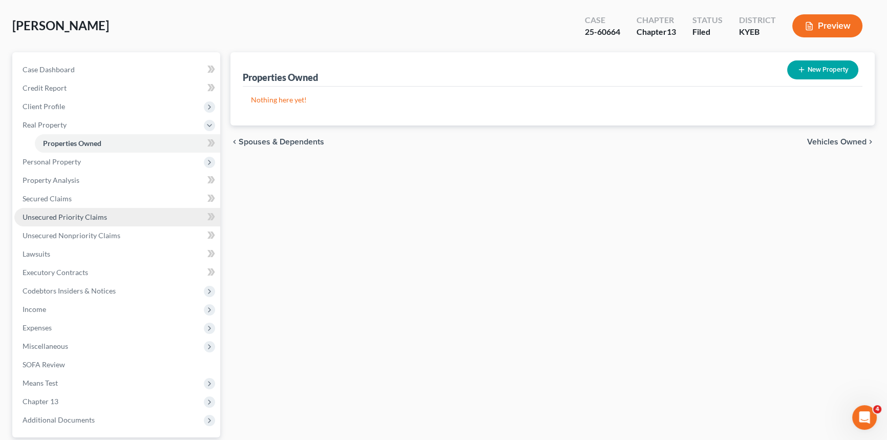
click at [69, 213] on span "Unsecured Priority Claims" at bounding box center [65, 217] width 85 height 9
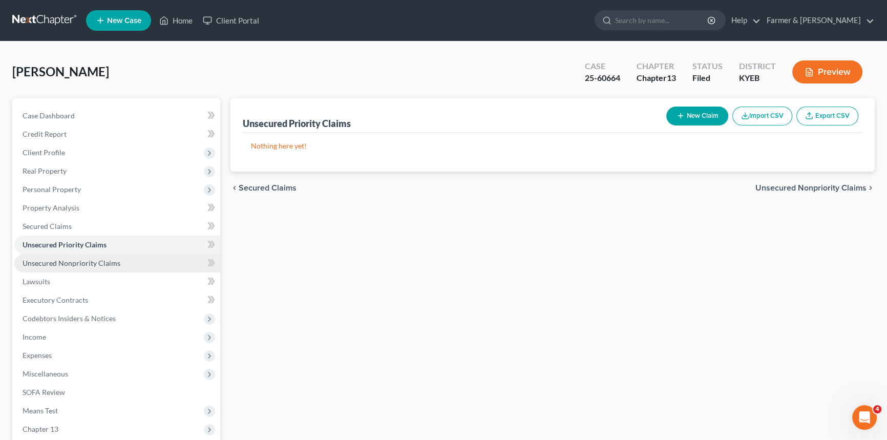
click at [57, 265] on span "Unsecured Nonpriority Claims" at bounding box center [72, 263] width 98 height 9
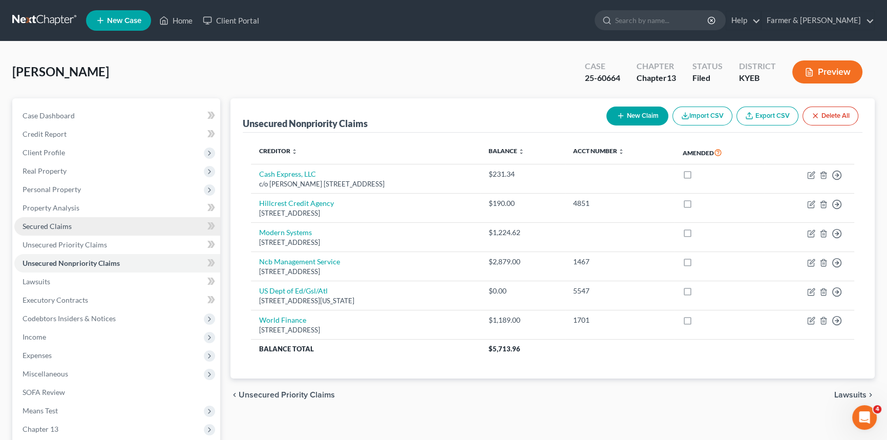
click at [87, 222] on link "Secured Claims" at bounding box center [117, 226] width 206 height 18
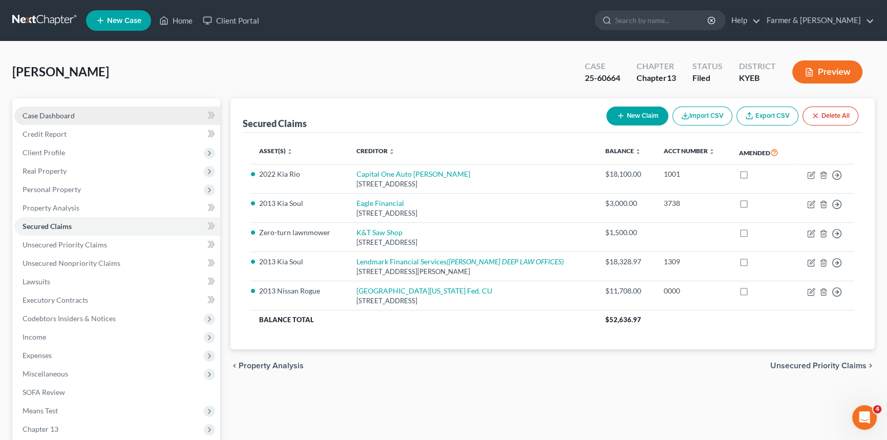
click at [50, 117] on span "Case Dashboard" at bounding box center [49, 115] width 52 height 9
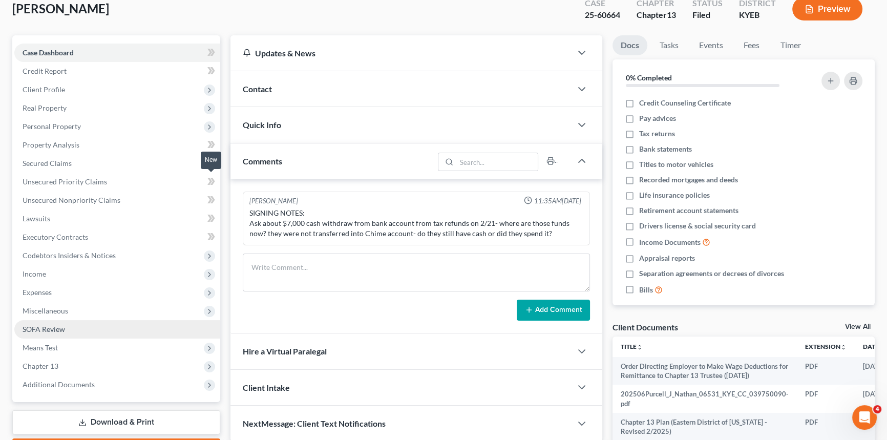
scroll to position [133, 0]
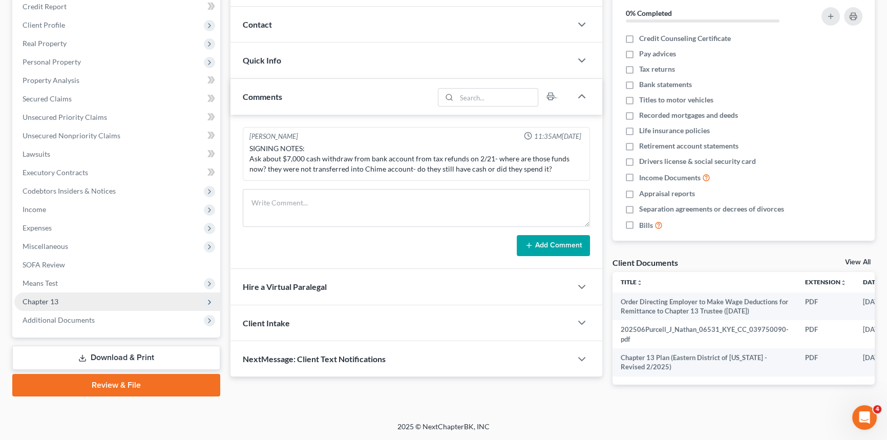
click at [74, 294] on span "Chapter 13" at bounding box center [117, 302] width 206 height 18
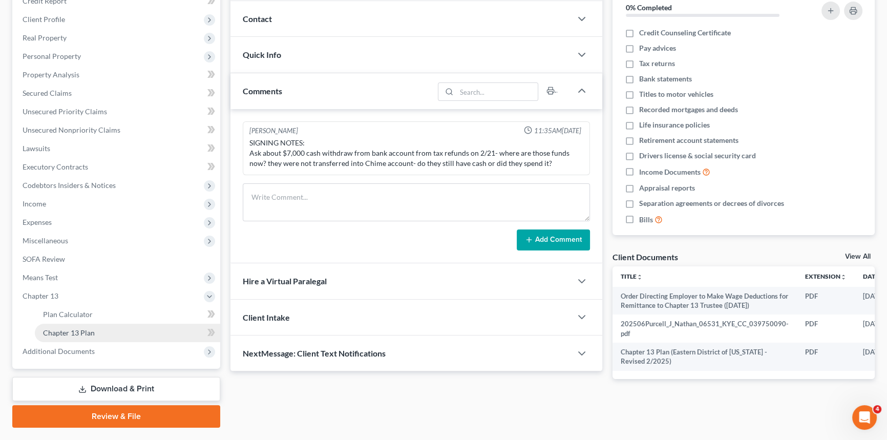
click at [81, 333] on span "Chapter 13 Plan" at bounding box center [69, 332] width 52 height 9
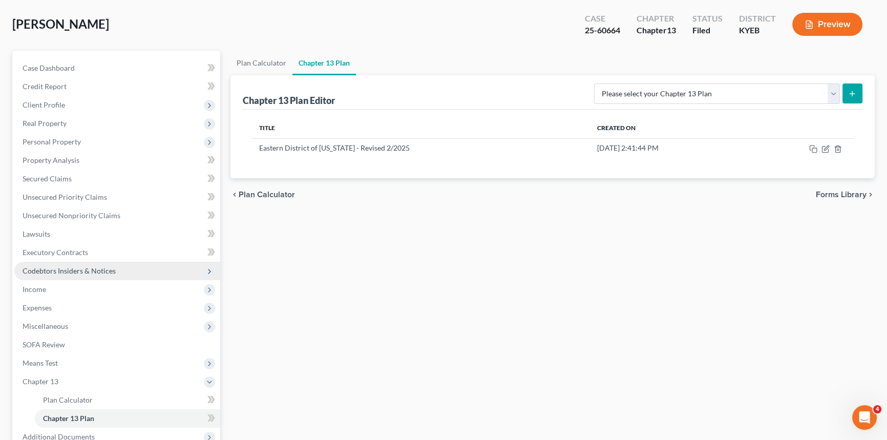
scroll to position [139, 0]
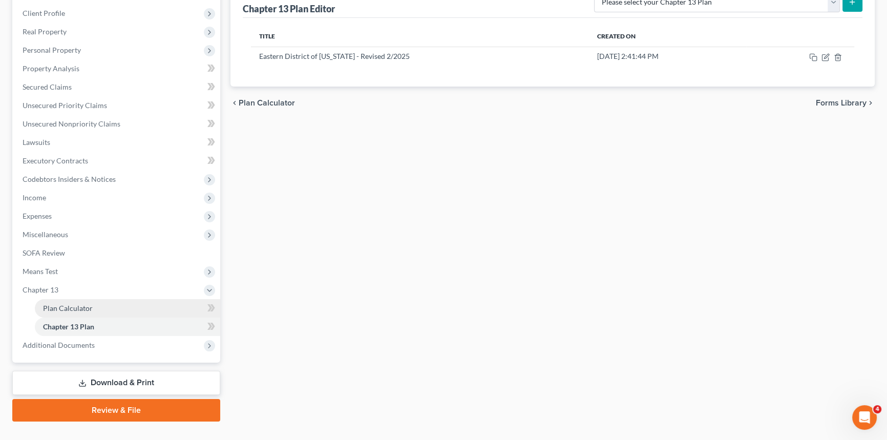
click at [52, 307] on span "Plan Calculator" at bounding box center [68, 308] width 50 height 9
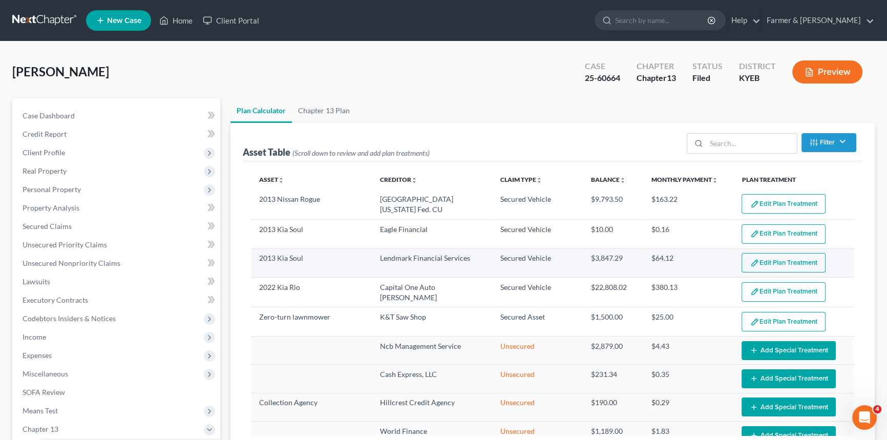
select select "59"
